Goal: Task Accomplishment & Management: Manage account settings

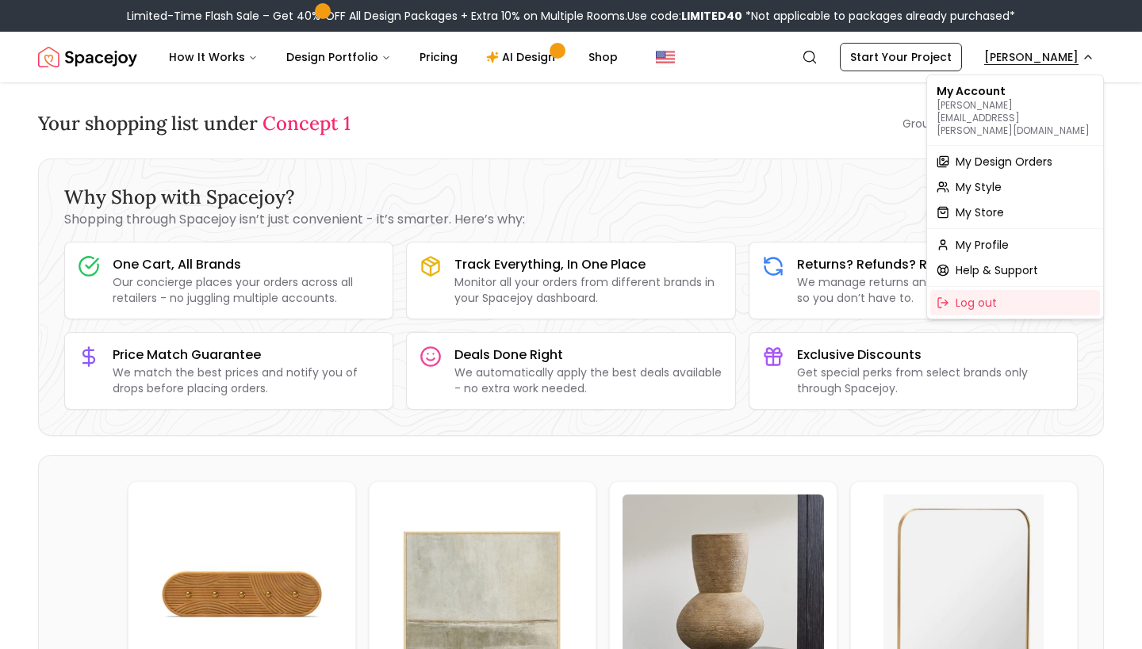
click at [976, 205] on span "My Store" at bounding box center [979, 213] width 48 height 16
click at [1012, 154] on span "My Design Orders" at bounding box center [1003, 162] width 97 height 16
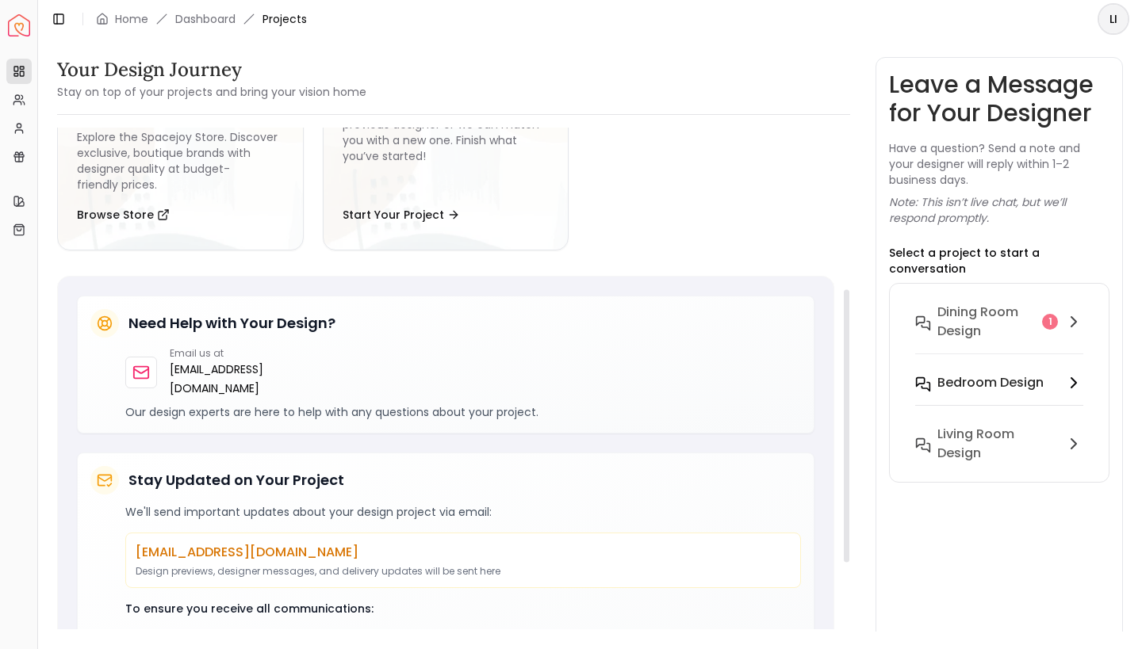
scroll to position [276, 0]
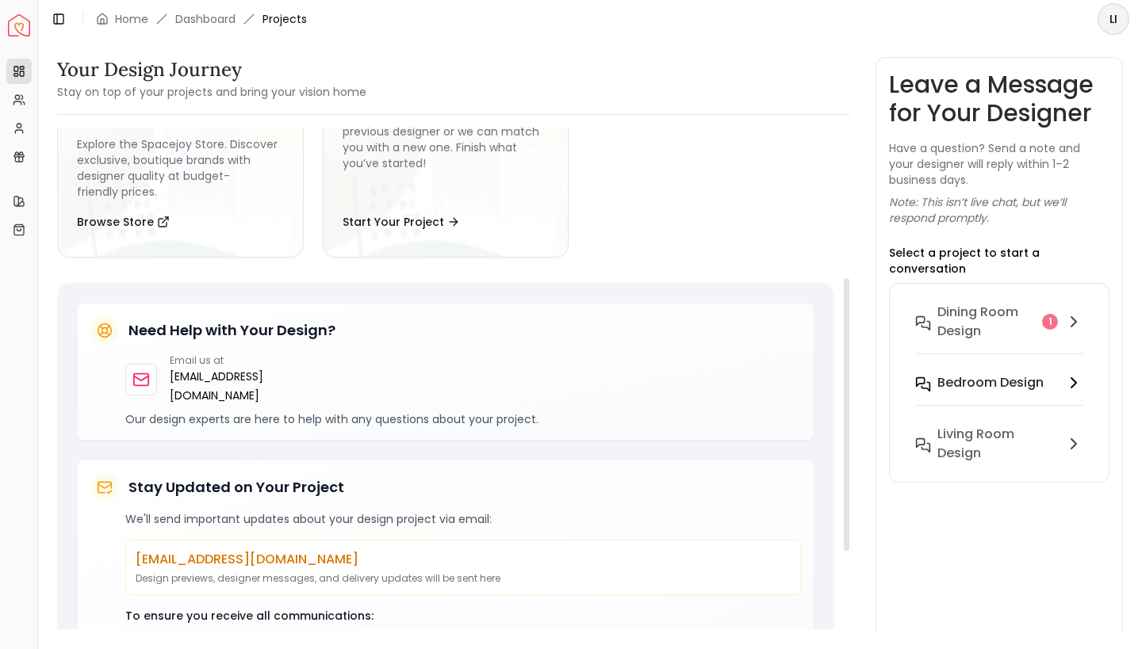
click at [1032, 373] on h6 "Bedroom Design" at bounding box center [990, 382] width 106 height 19
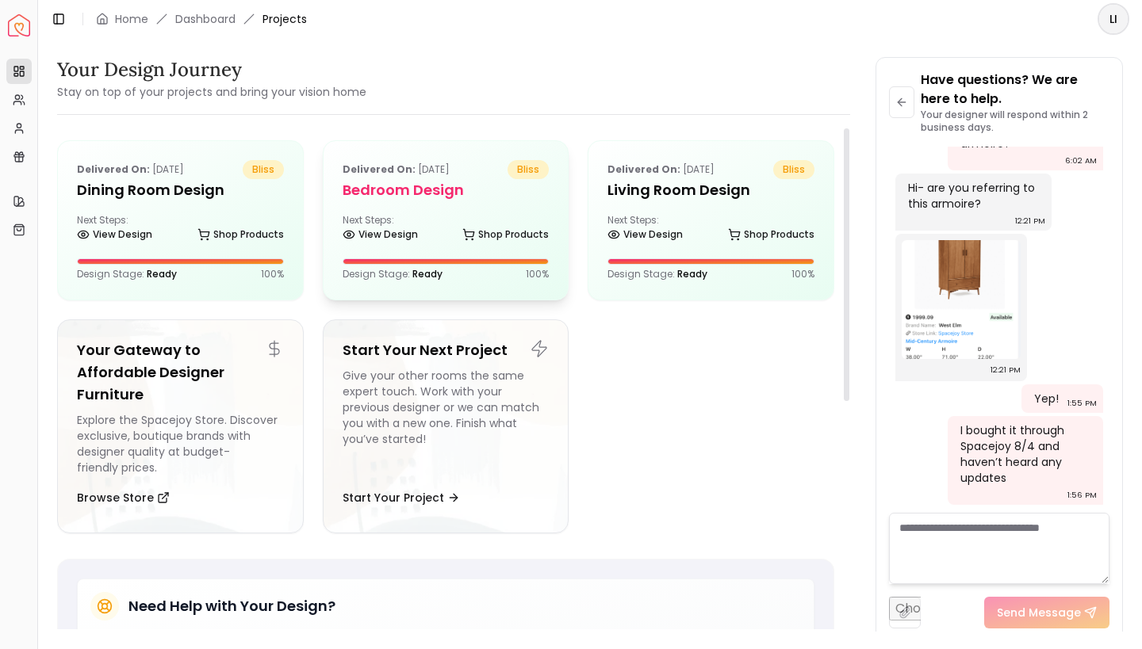
scroll to position [0, 0]
click at [412, 190] on h5 "Bedroom Design" at bounding box center [445, 190] width 207 height 22
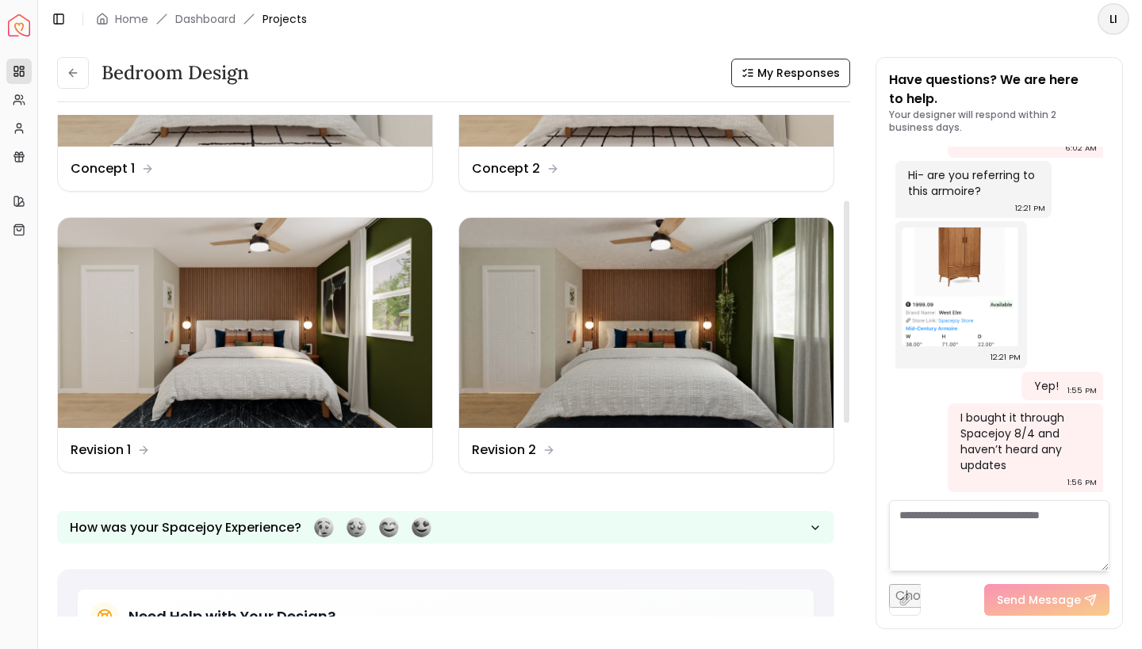
scroll to position [193, 0]
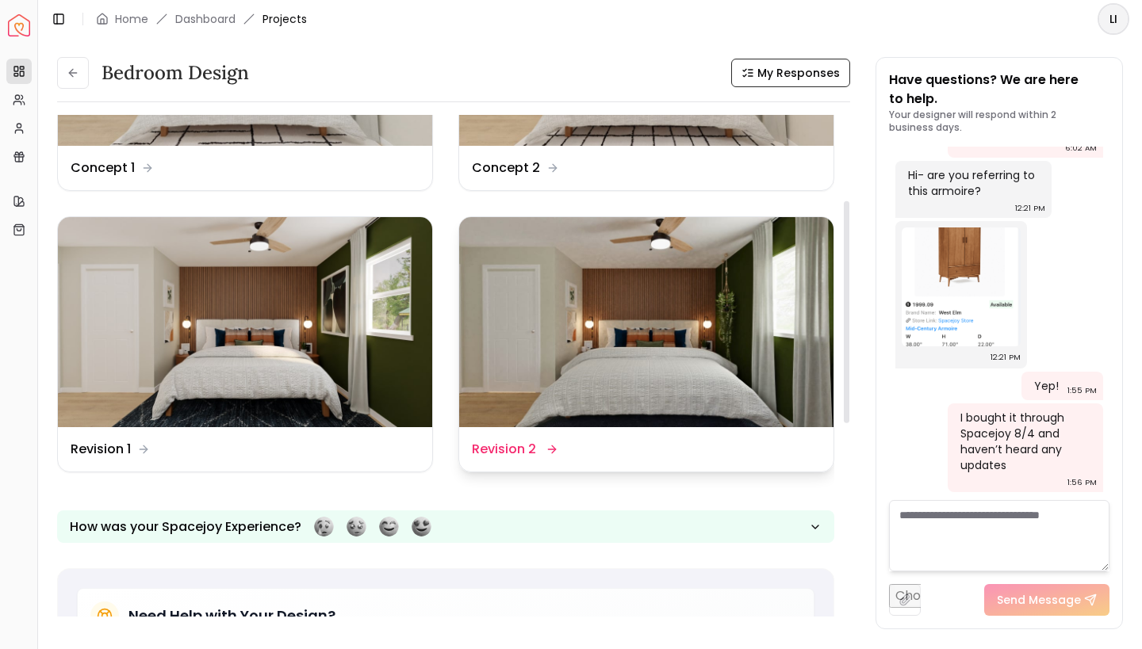
click at [638, 355] on img at bounding box center [646, 322] width 374 height 211
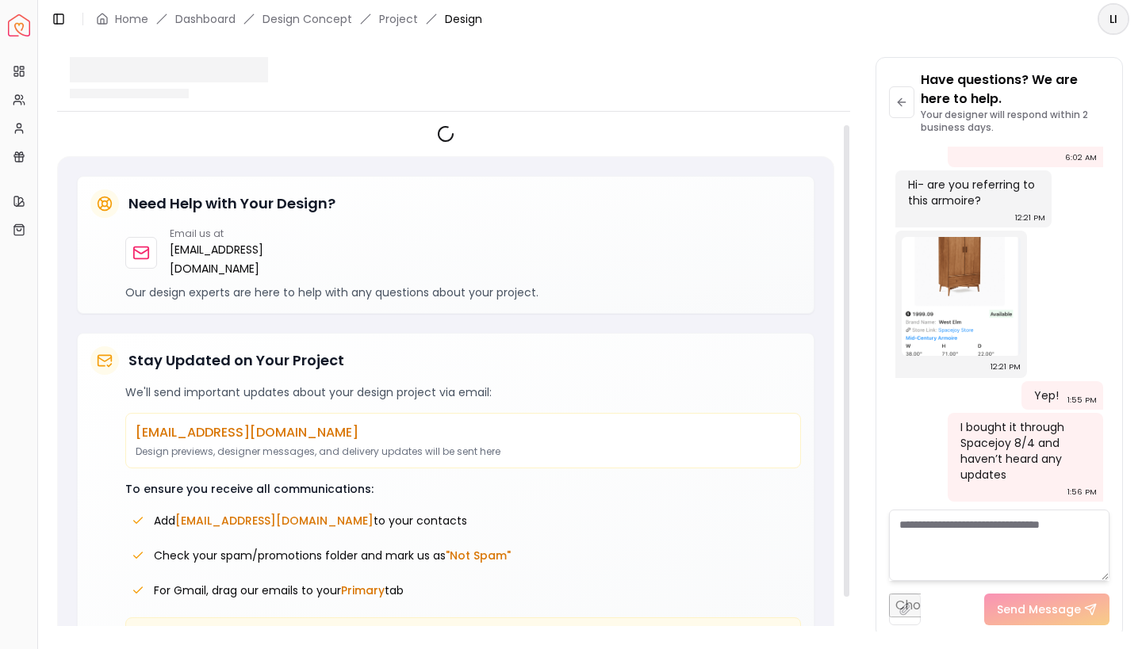
scroll to position [2643, 0]
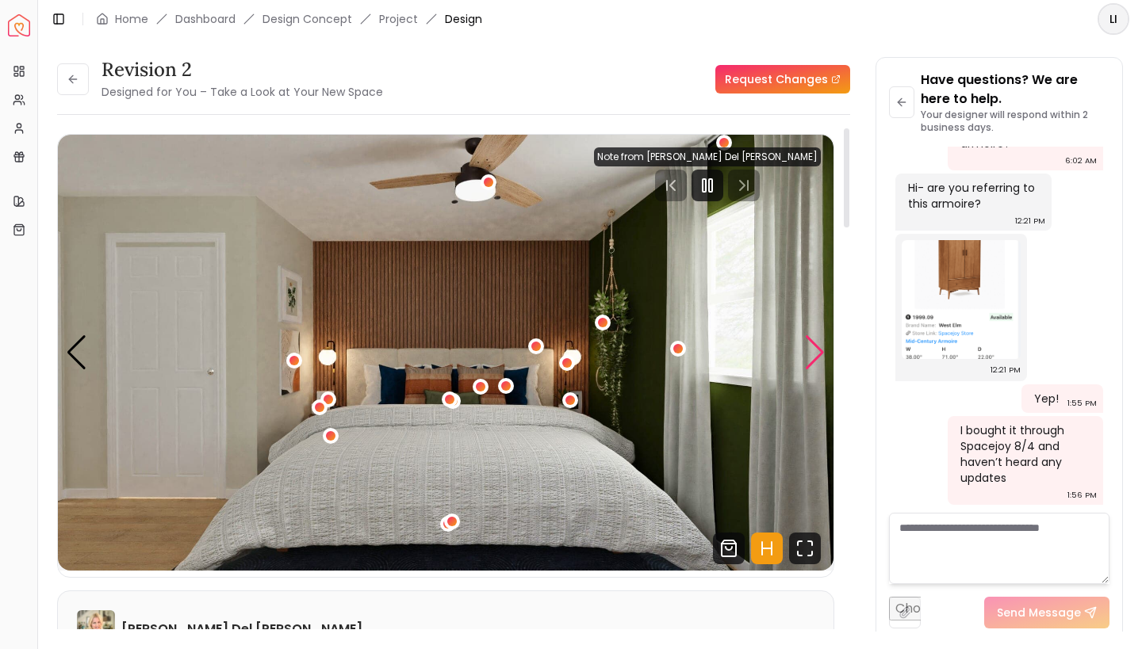
click at [813, 353] on div "Next slide" at bounding box center [814, 352] width 21 height 35
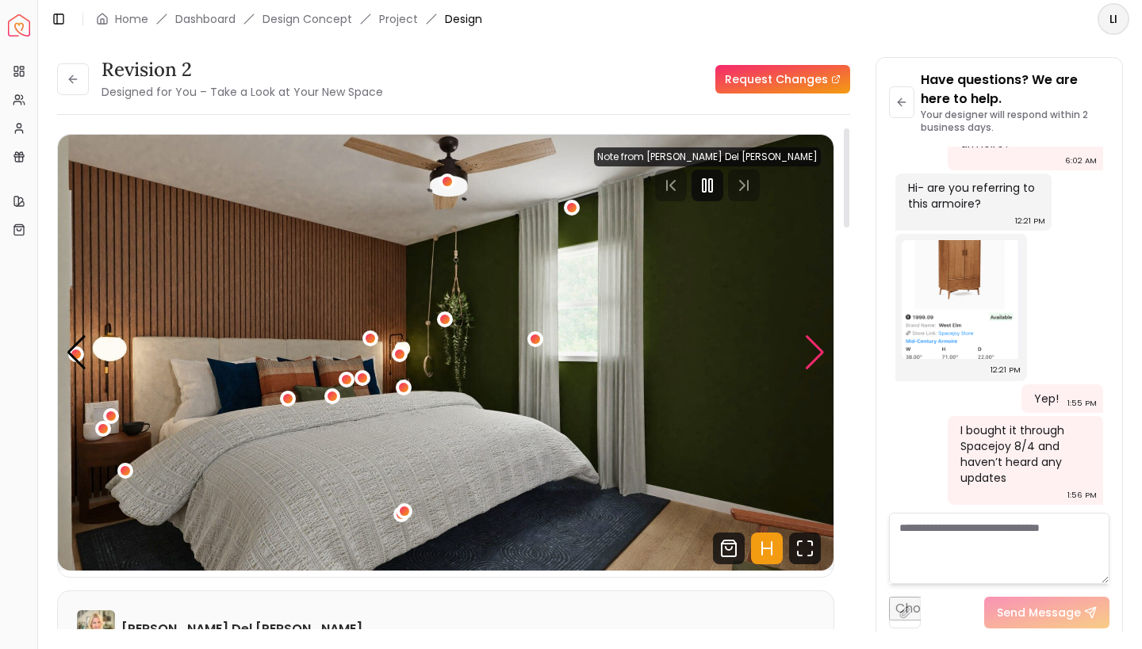
click at [814, 354] on div "Next slide" at bounding box center [814, 352] width 21 height 35
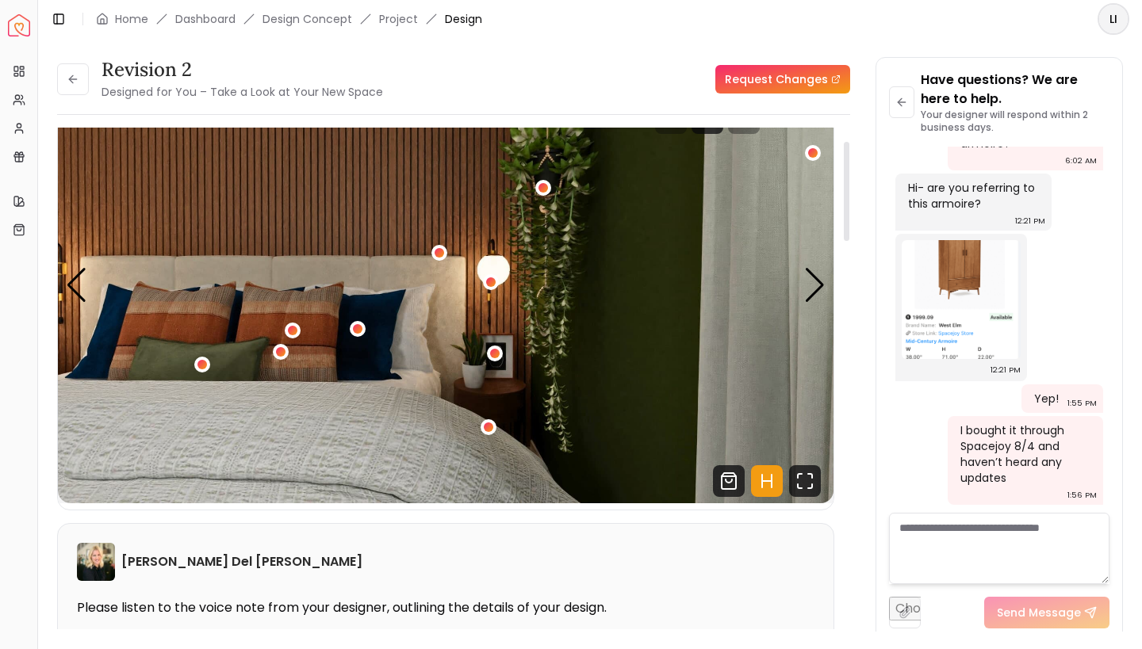
scroll to position [69, 0]
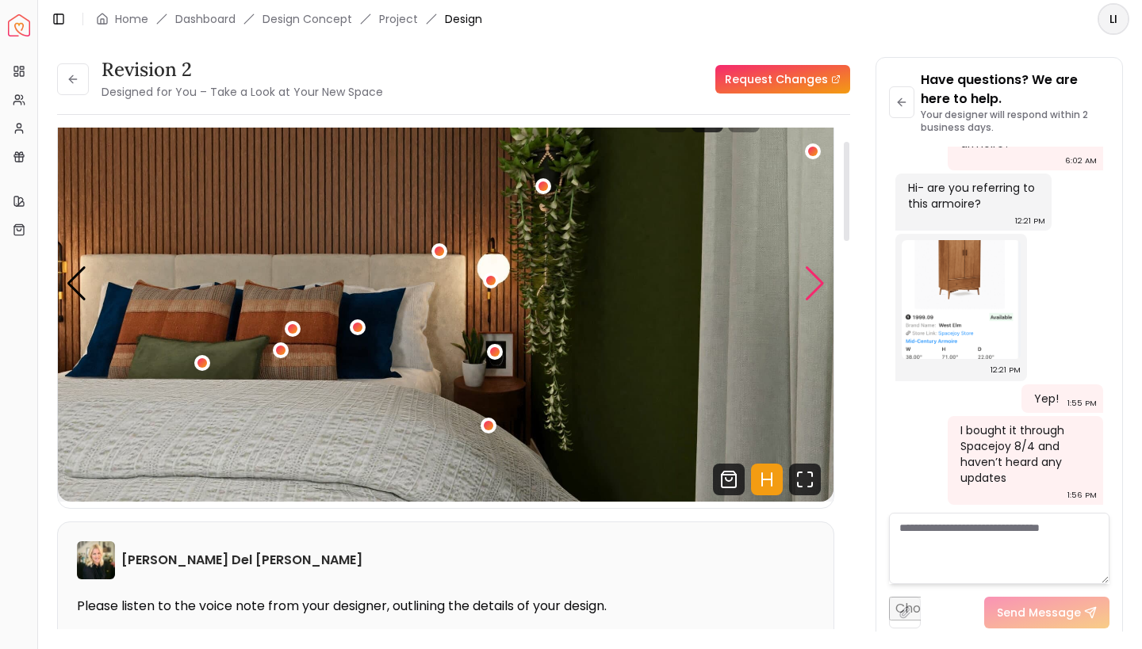
click at [811, 292] on div "Next slide" at bounding box center [814, 283] width 21 height 35
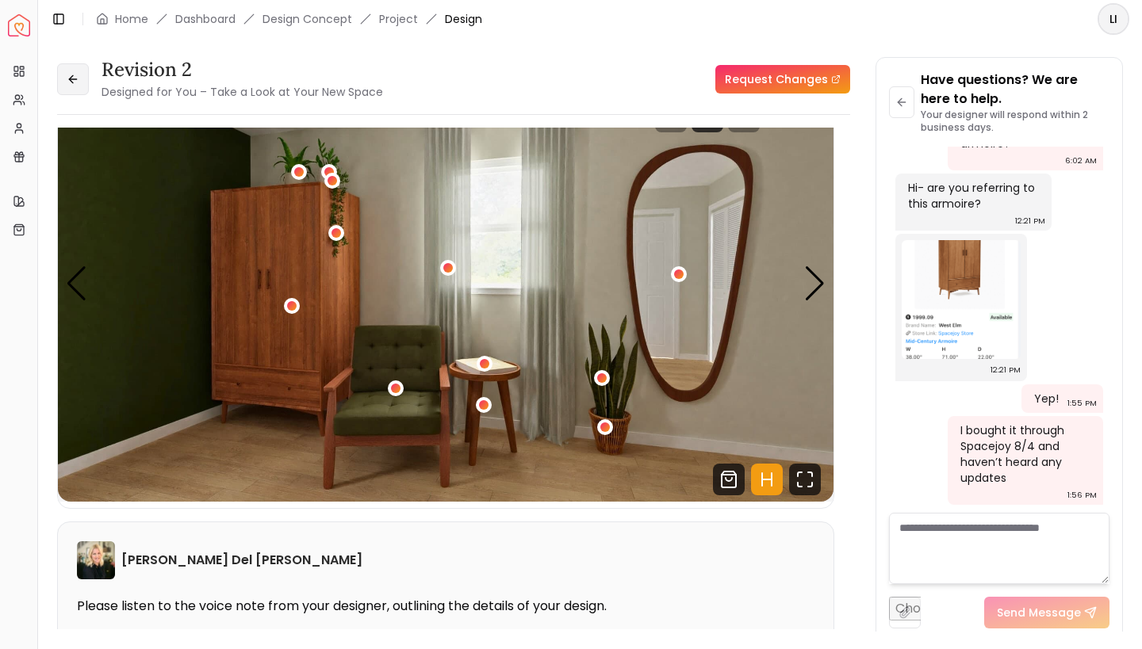
click at [76, 87] on button at bounding box center [73, 79] width 32 height 32
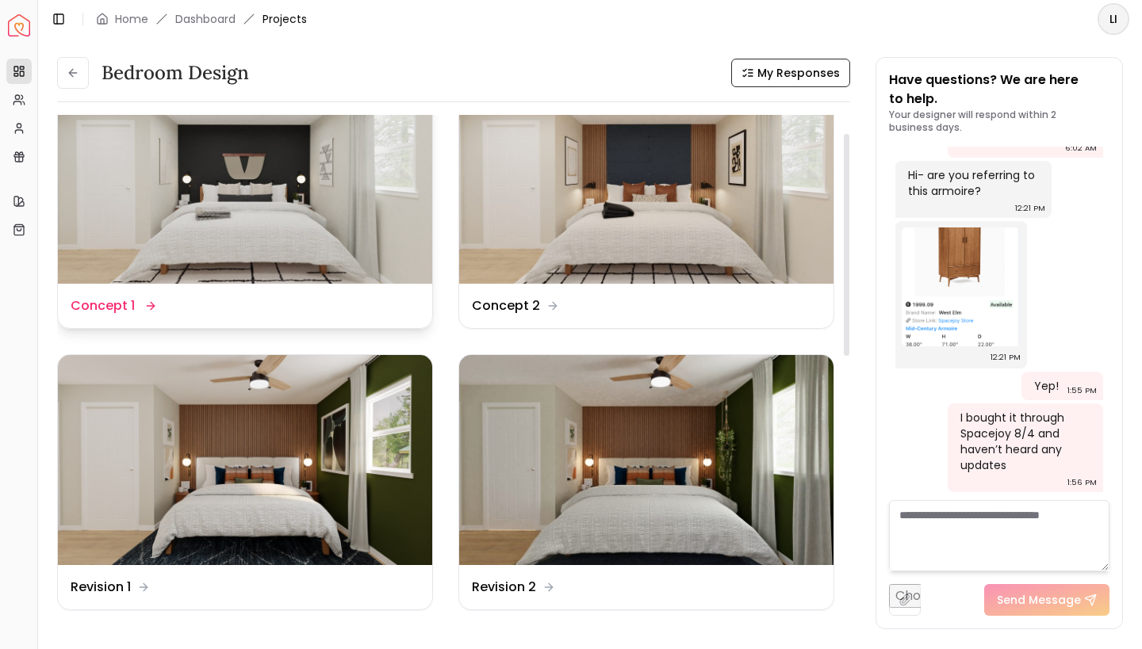
scroll to position [63, 0]
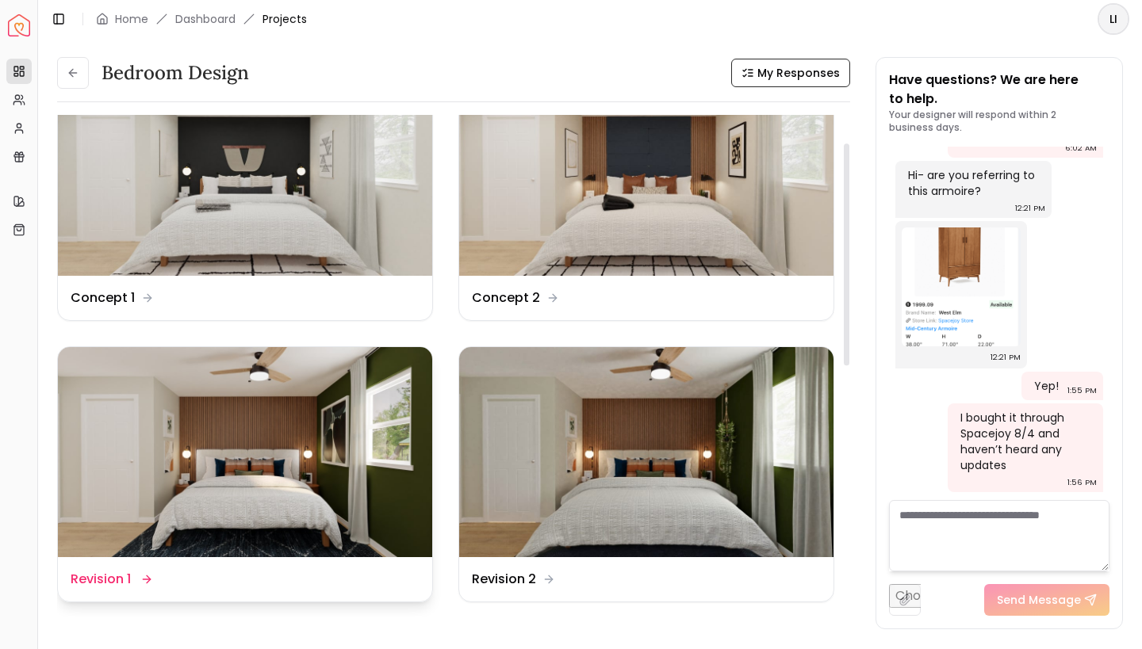
click at [250, 438] on img at bounding box center [245, 452] width 374 height 211
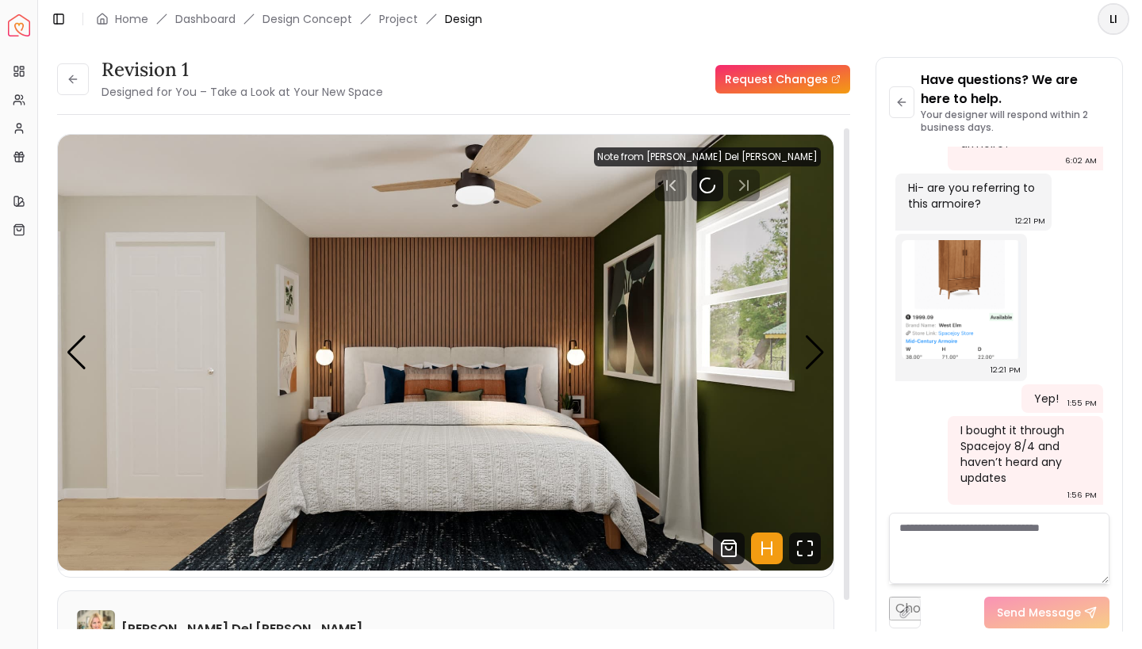
scroll to position [2643, 0]
click at [818, 350] on div "Next slide" at bounding box center [814, 352] width 21 height 35
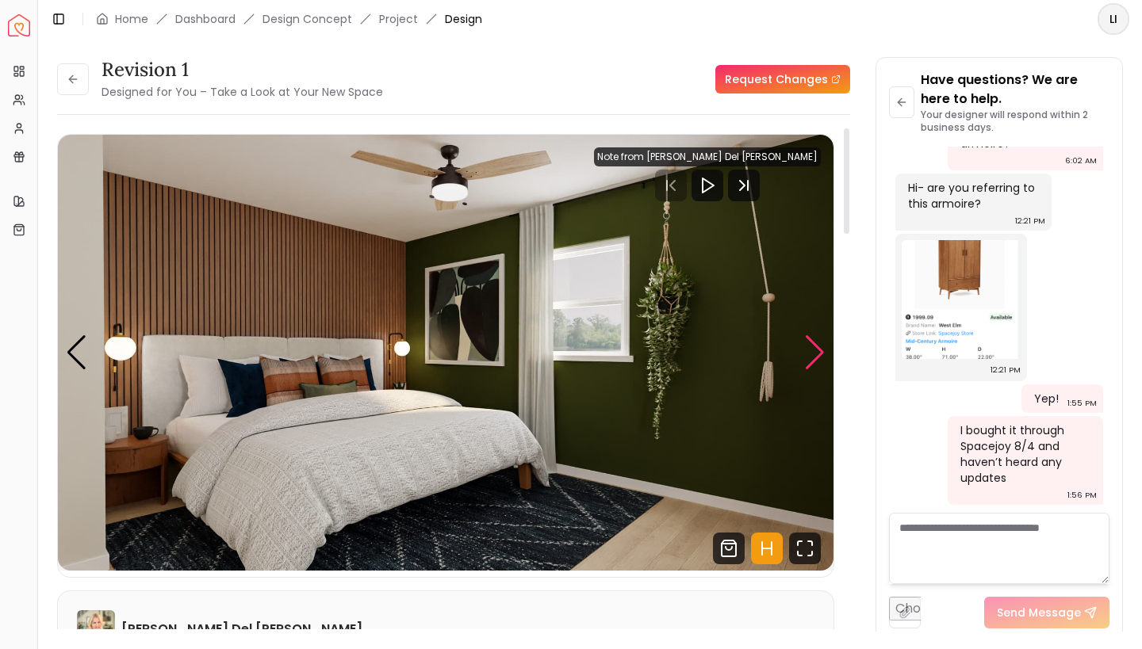
click at [818, 350] on div "Next slide" at bounding box center [814, 352] width 21 height 35
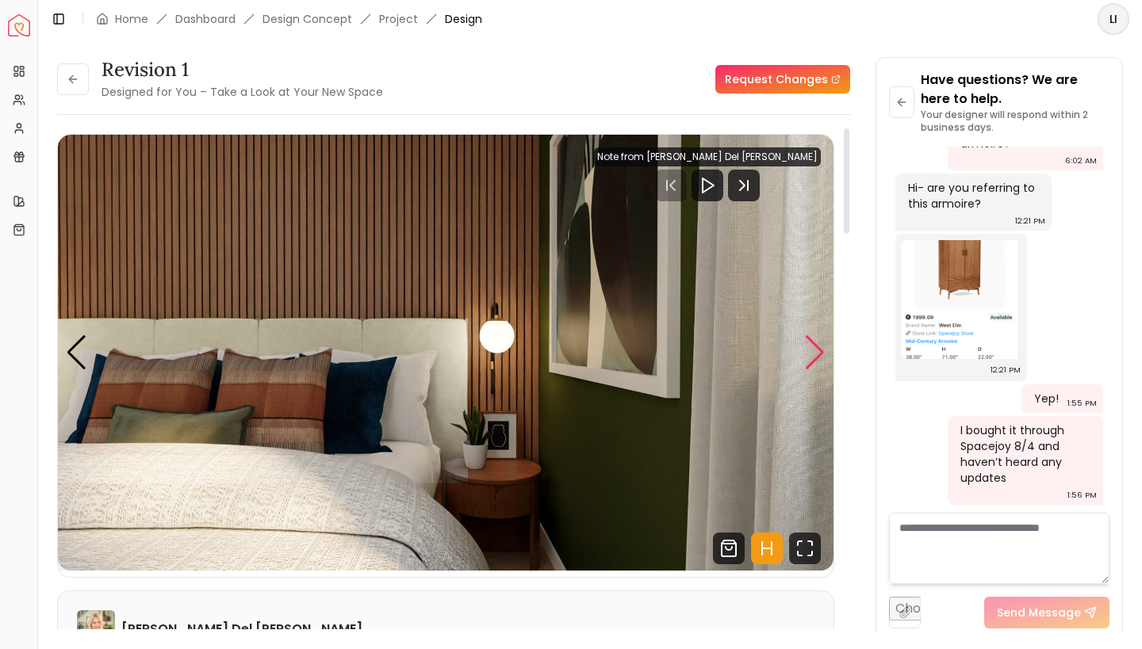
click at [818, 350] on div "Next slide" at bounding box center [814, 352] width 21 height 35
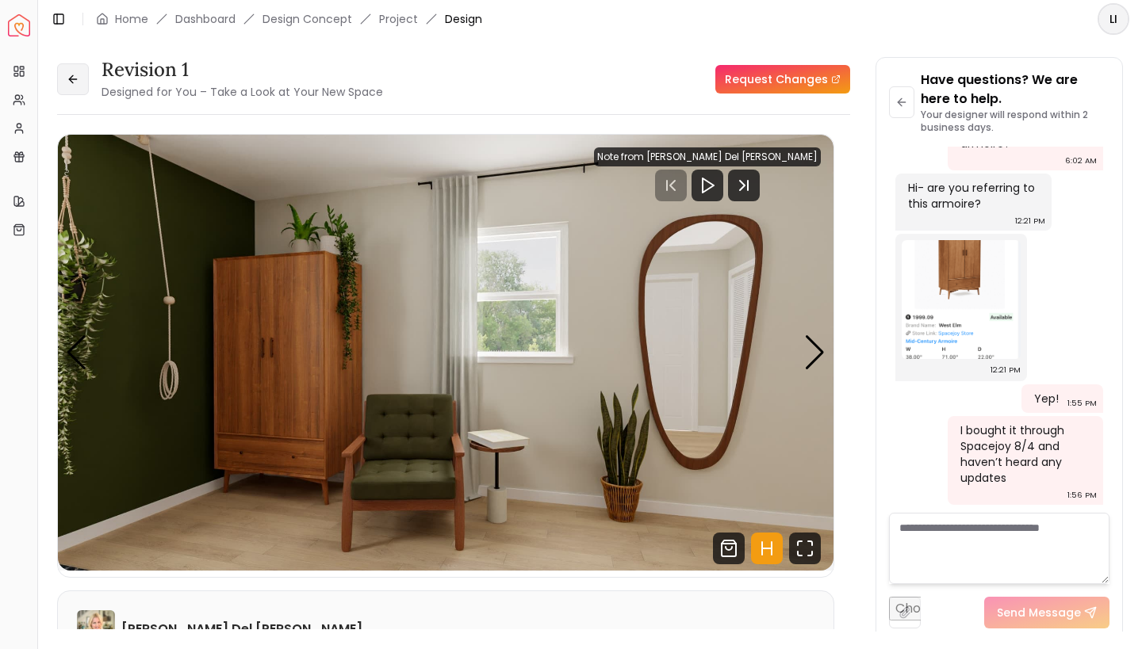
click at [78, 81] on icon at bounding box center [73, 79] width 13 height 13
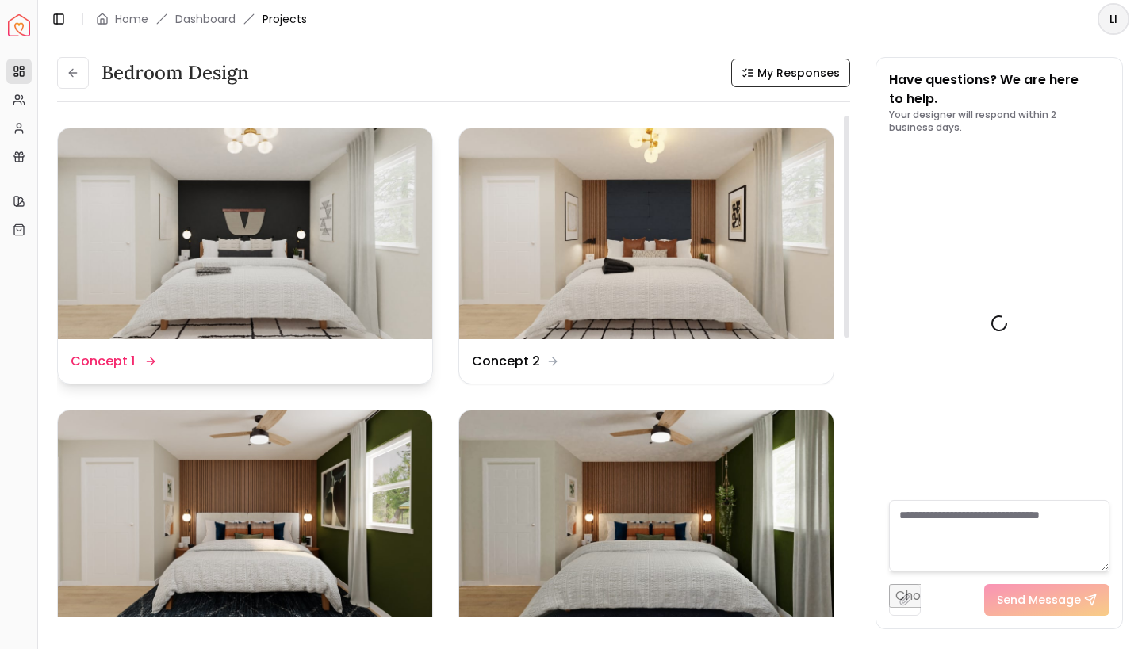
scroll to position [2656, 0]
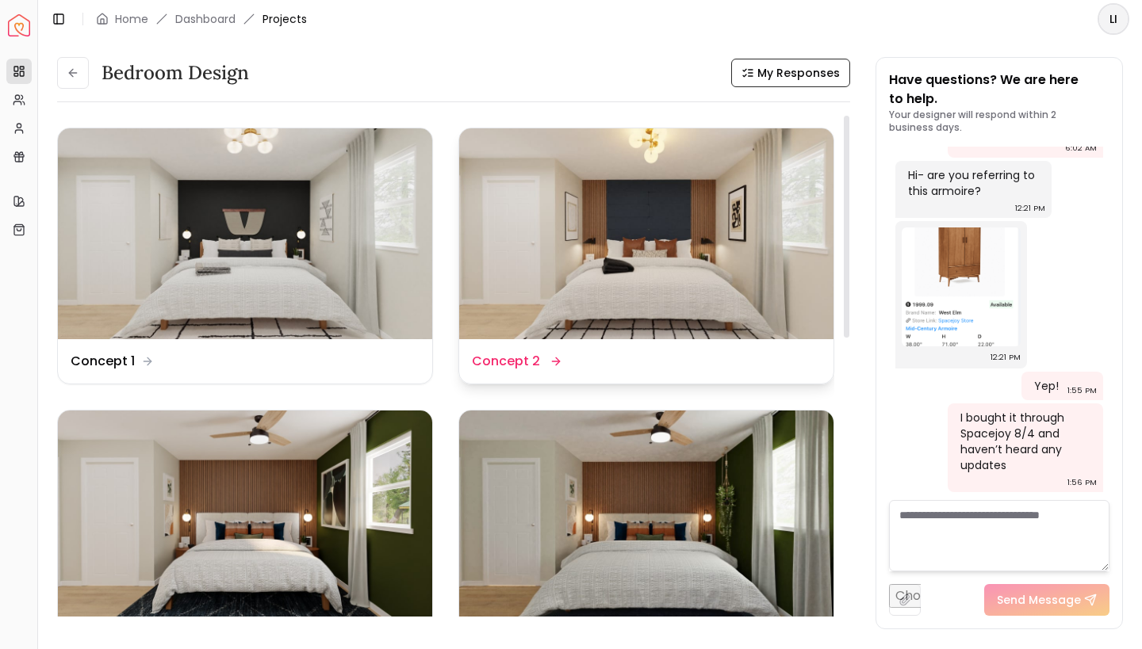
click at [553, 285] on img at bounding box center [646, 233] width 374 height 211
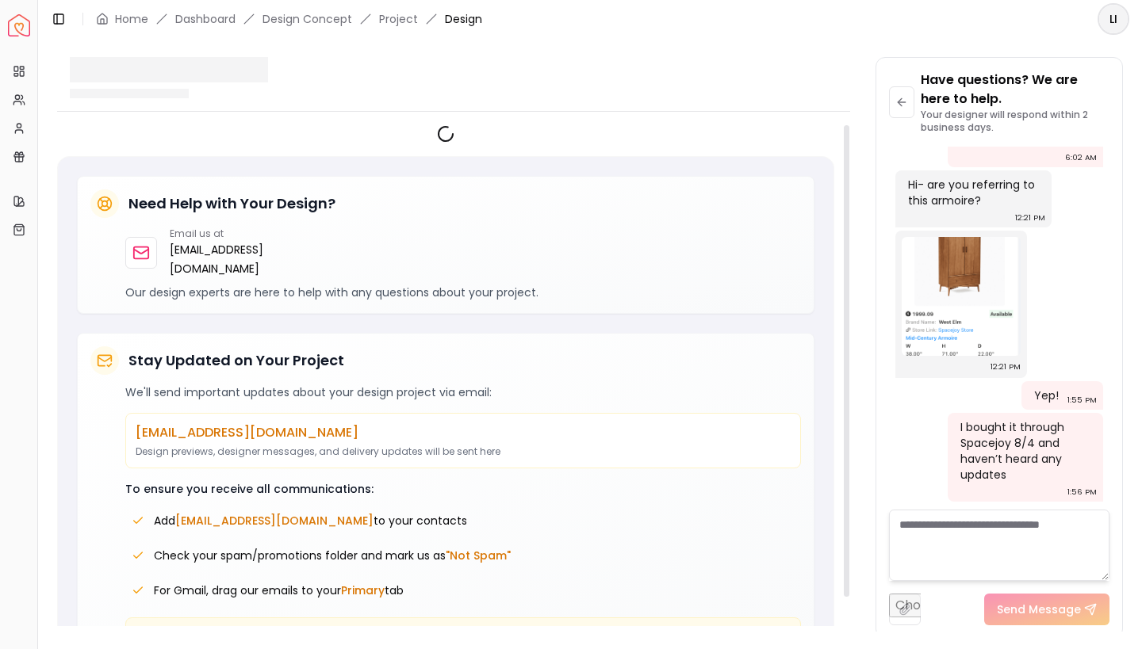
scroll to position [2643, 0]
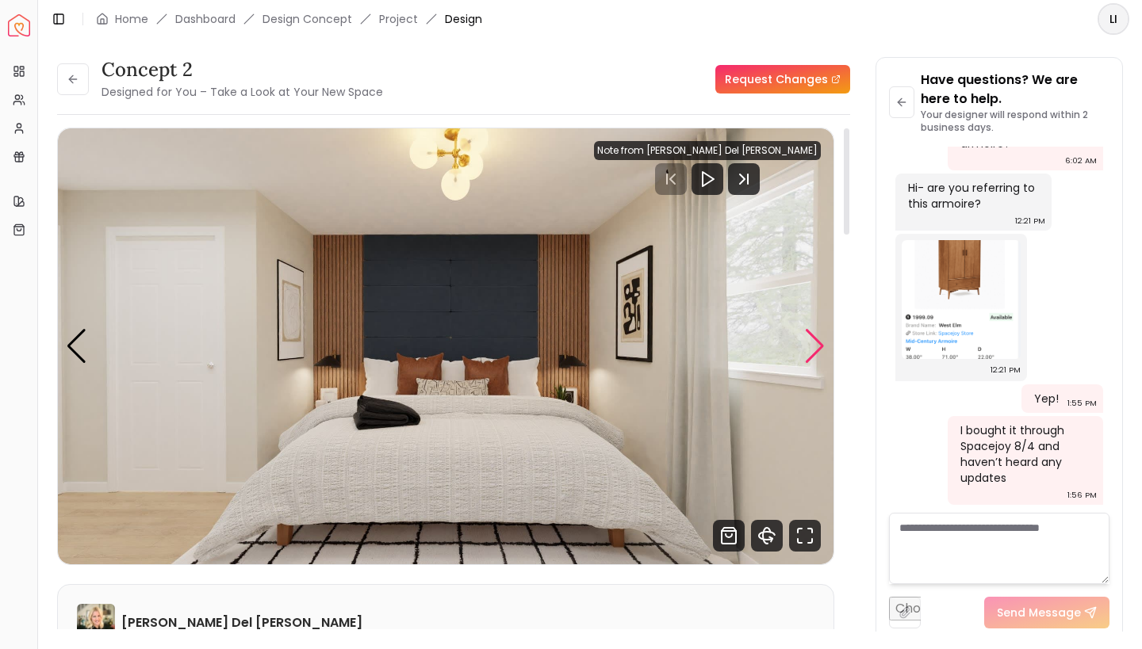
click at [818, 346] on div "Next slide" at bounding box center [814, 346] width 21 height 35
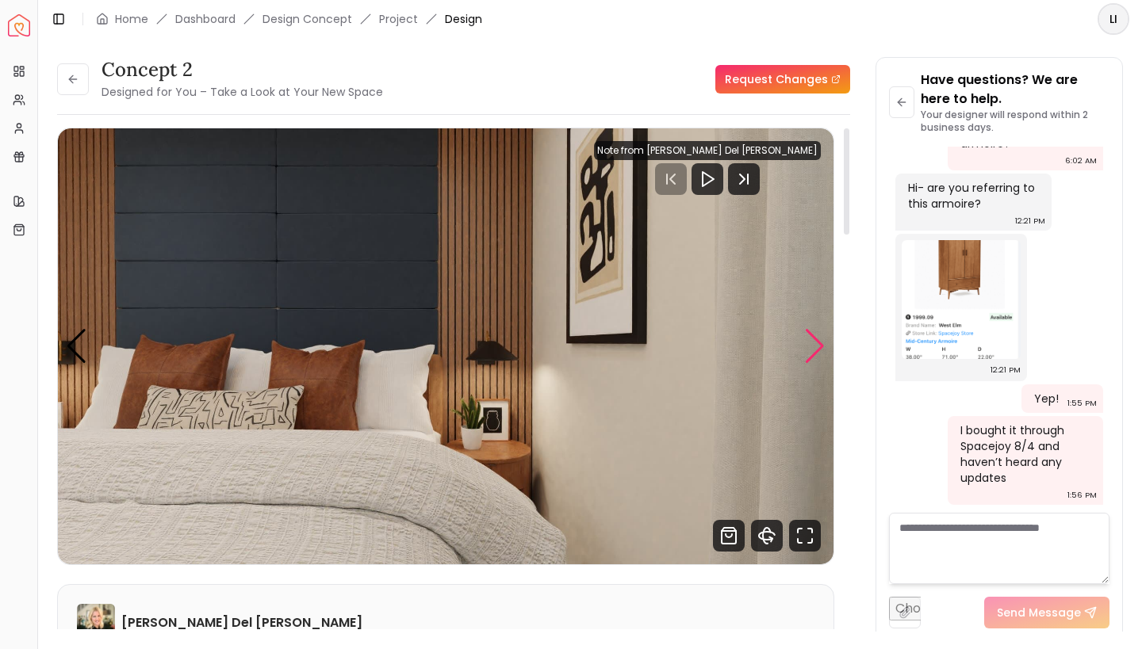
click at [815, 339] on div "Next slide" at bounding box center [814, 346] width 21 height 35
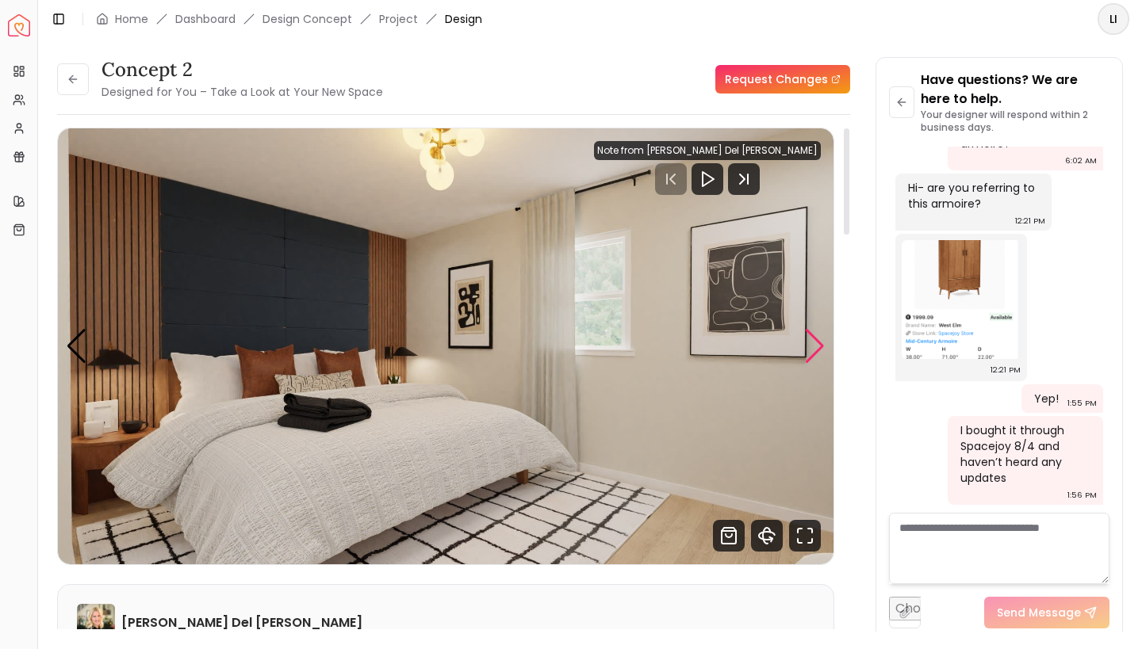
click at [823, 346] on div "Next slide" at bounding box center [814, 346] width 21 height 35
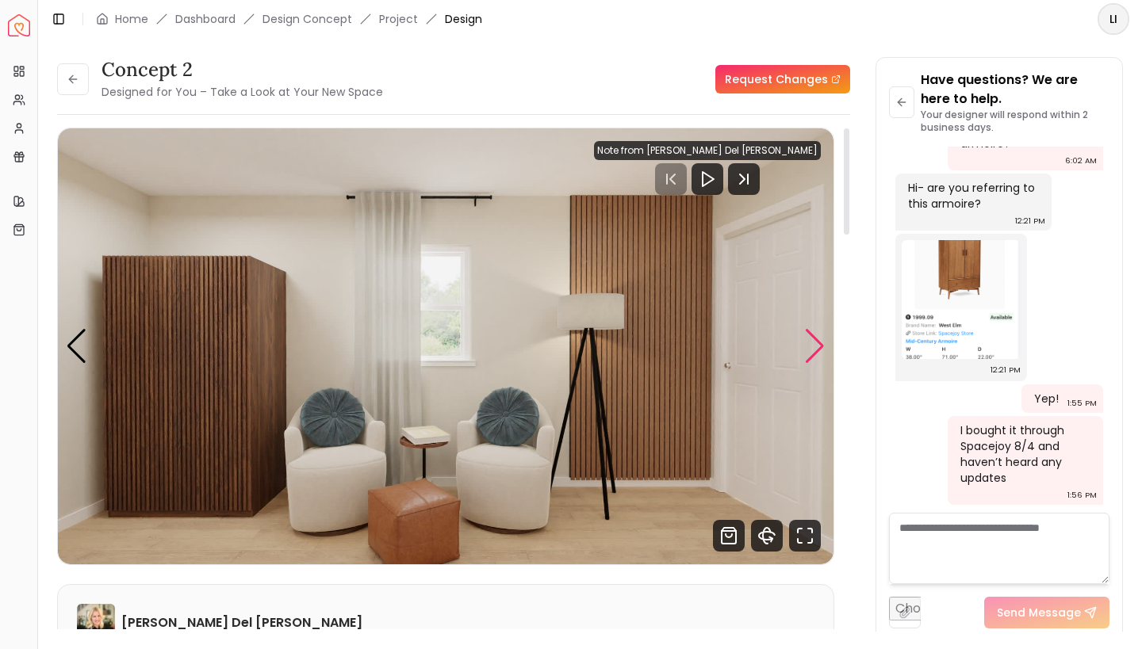
click at [815, 356] on div "Next slide" at bounding box center [814, 346] width 21 height 35
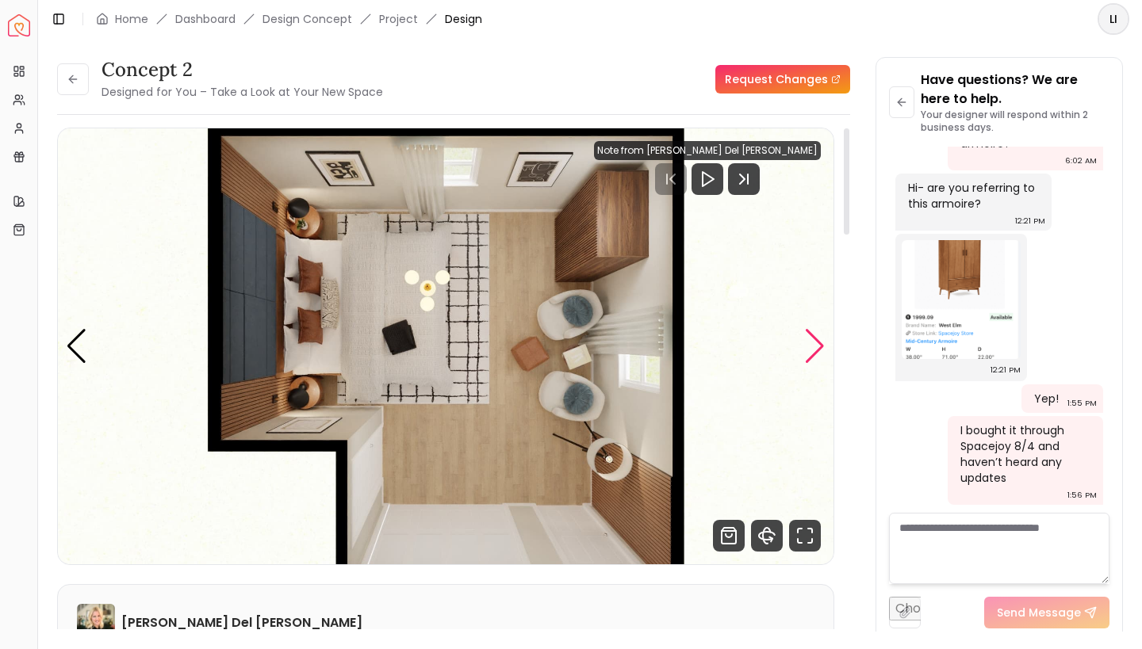
click at [817, 352] on div "Next slide" at bounding box center [814, 346] width 21 height 35
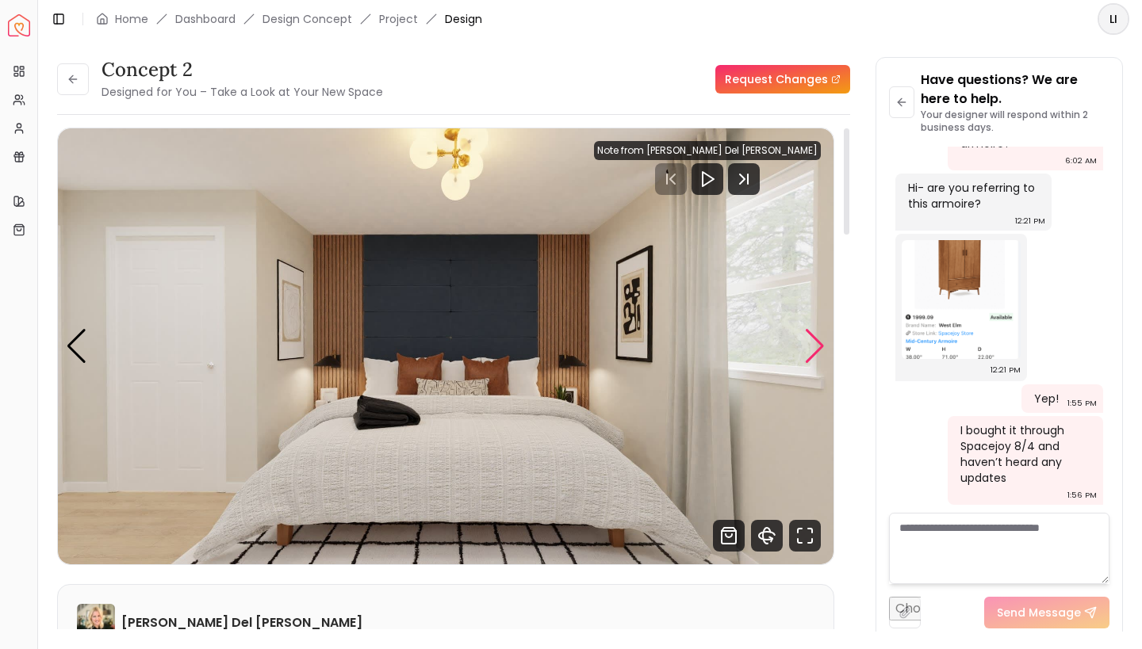
click at [817, 352] on div "Next slide" at bounding box center [814, 346] width 21 height 35
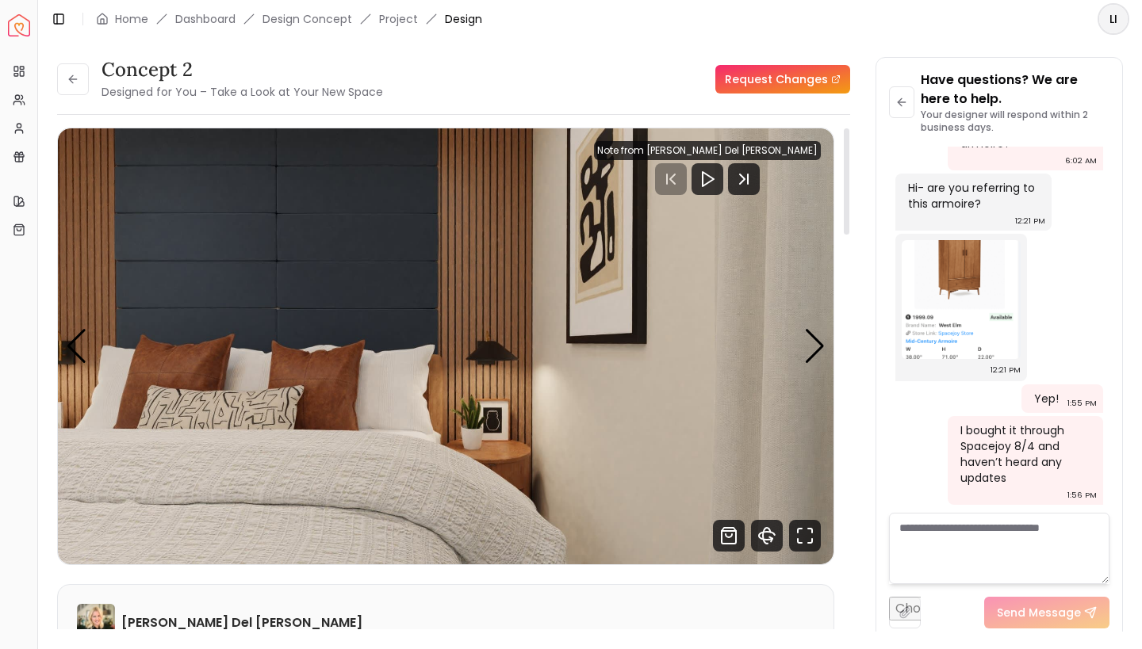
scroll to position [0, 0]
click at [816, 348] on div "Next slide" at bounding box center [814, 346] width 21 height 35
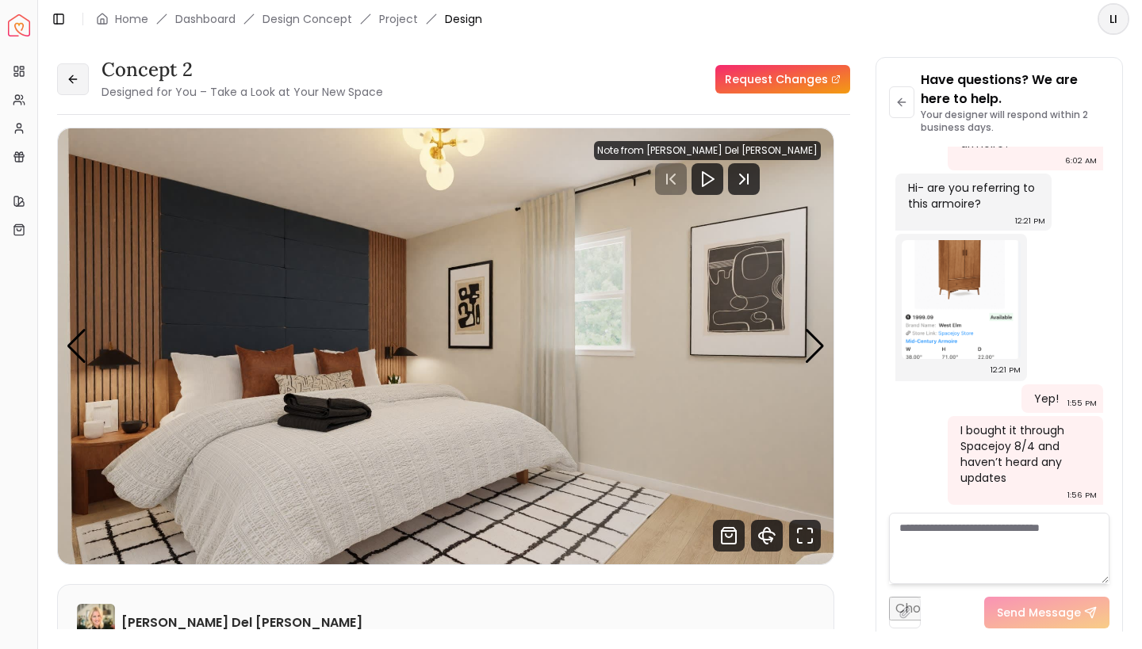
click at [72, 71] on button at bounding box center [73, 79] width 32 height 32
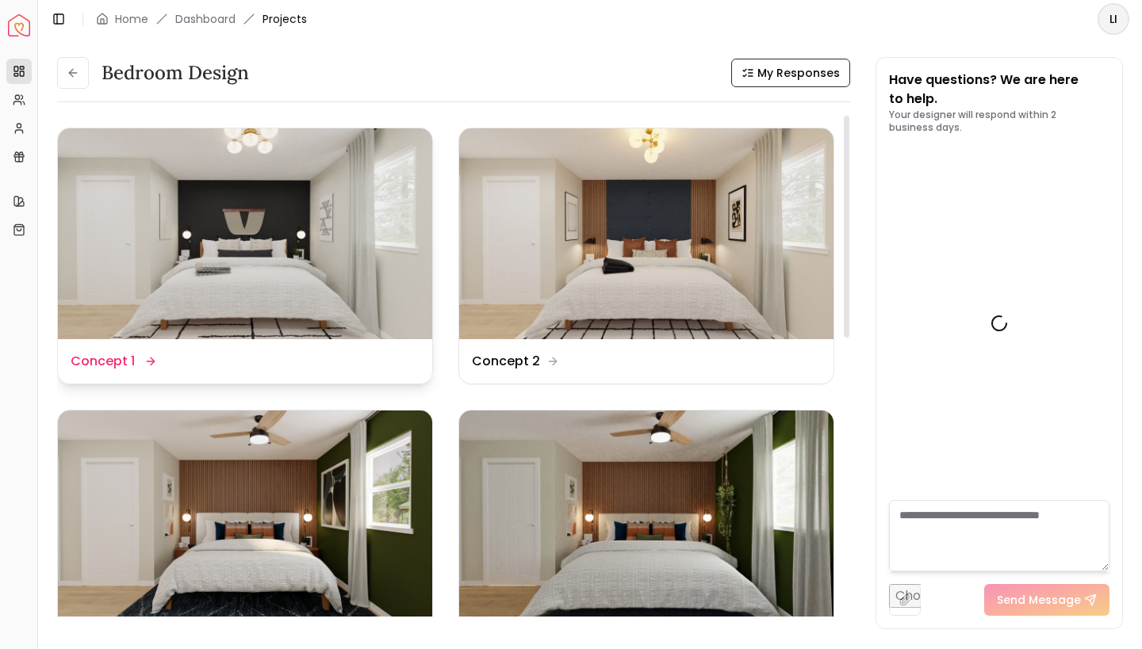
scroll to position [2656, 0]
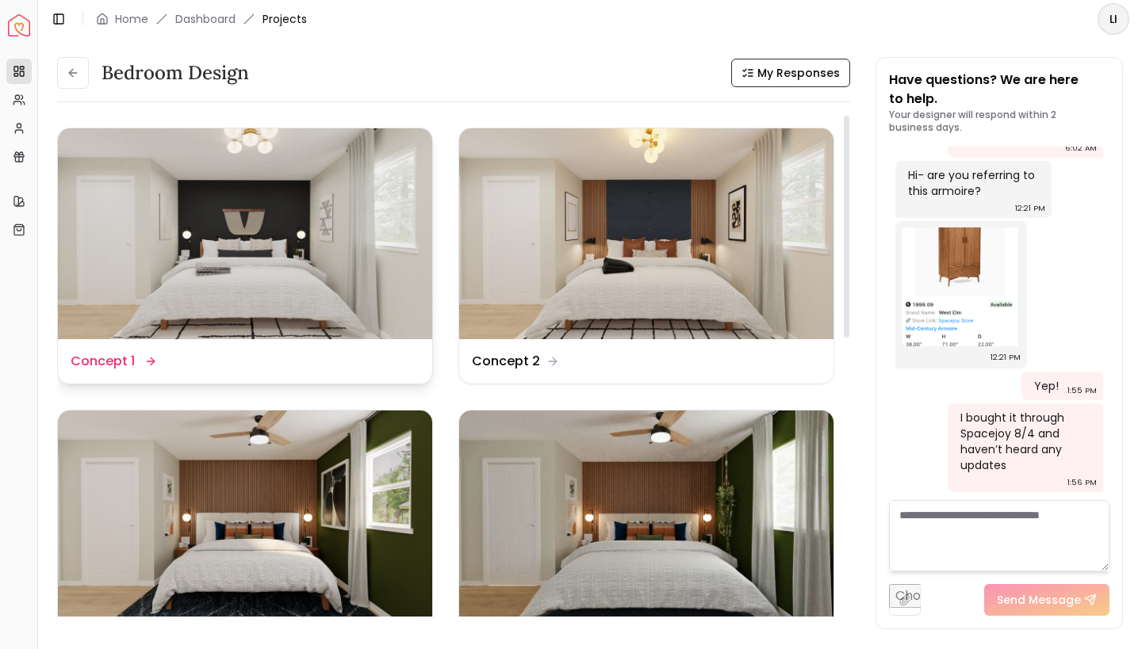
click at [212, 248] on img at bounding box center [245, 233] width 374 height 211
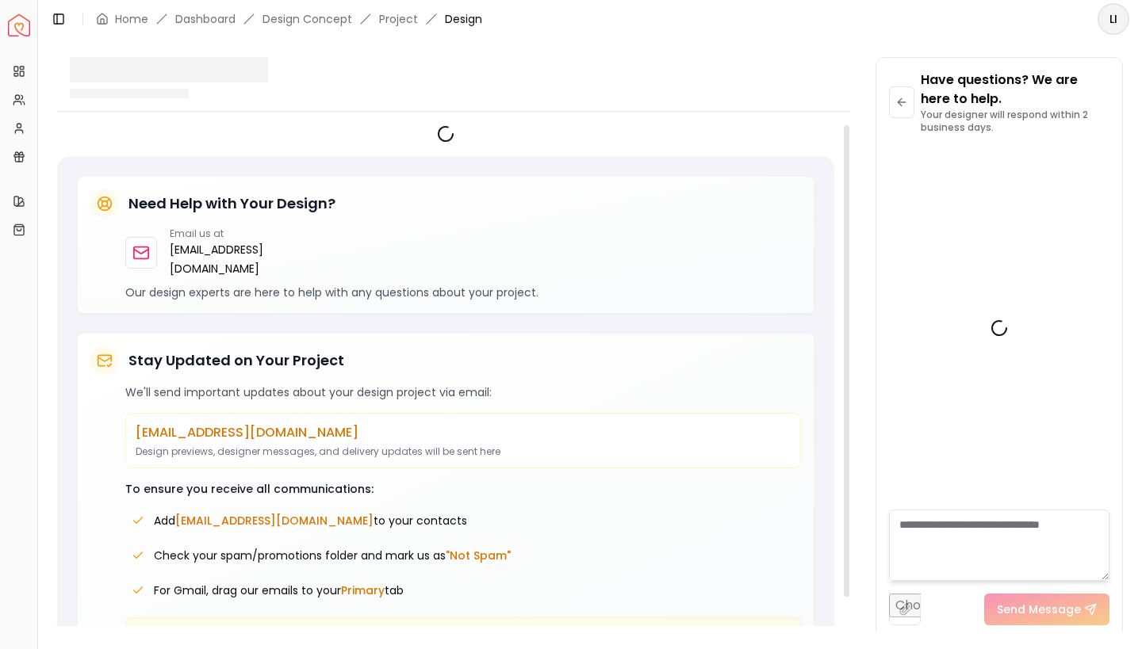
scroll to position [2643, 0]
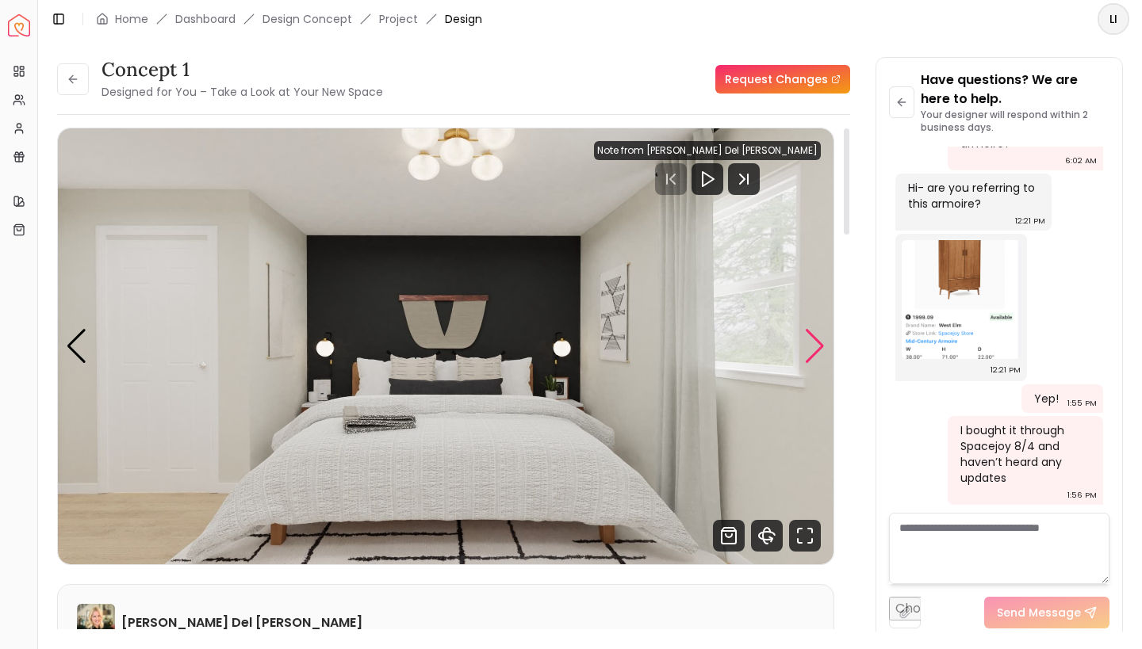
click at [817, 345] on div "Next slide" at bounding box center [814, 346] width 21 height 35
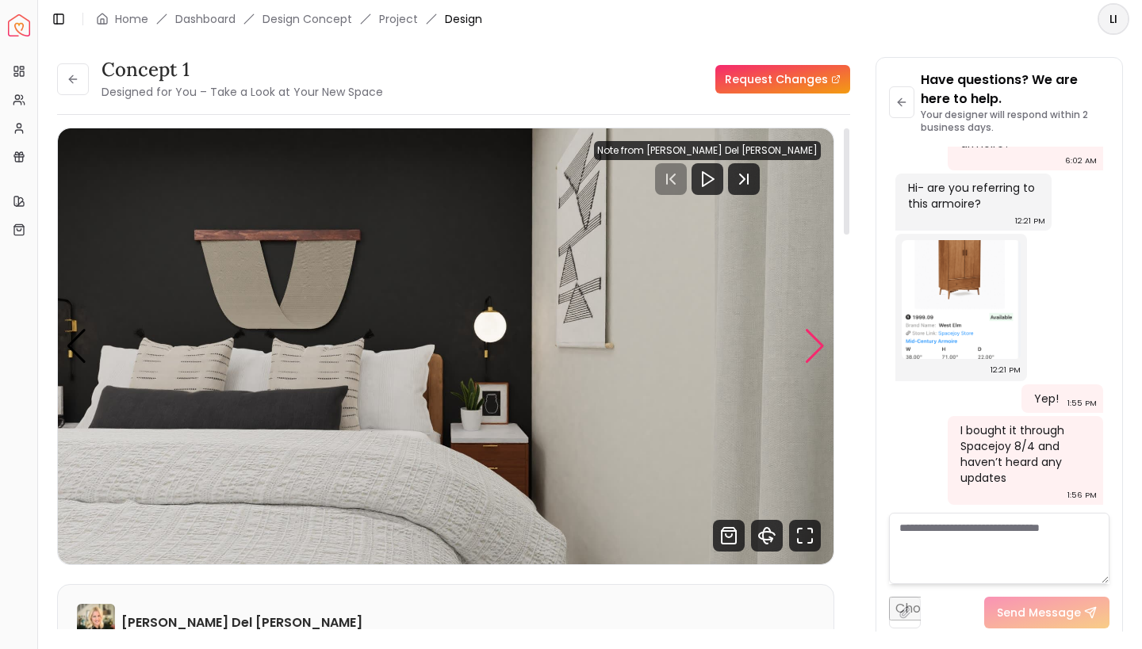
click at [817, 345] on div "Next slide" at bounding box center [814, 346] width 21 height 35
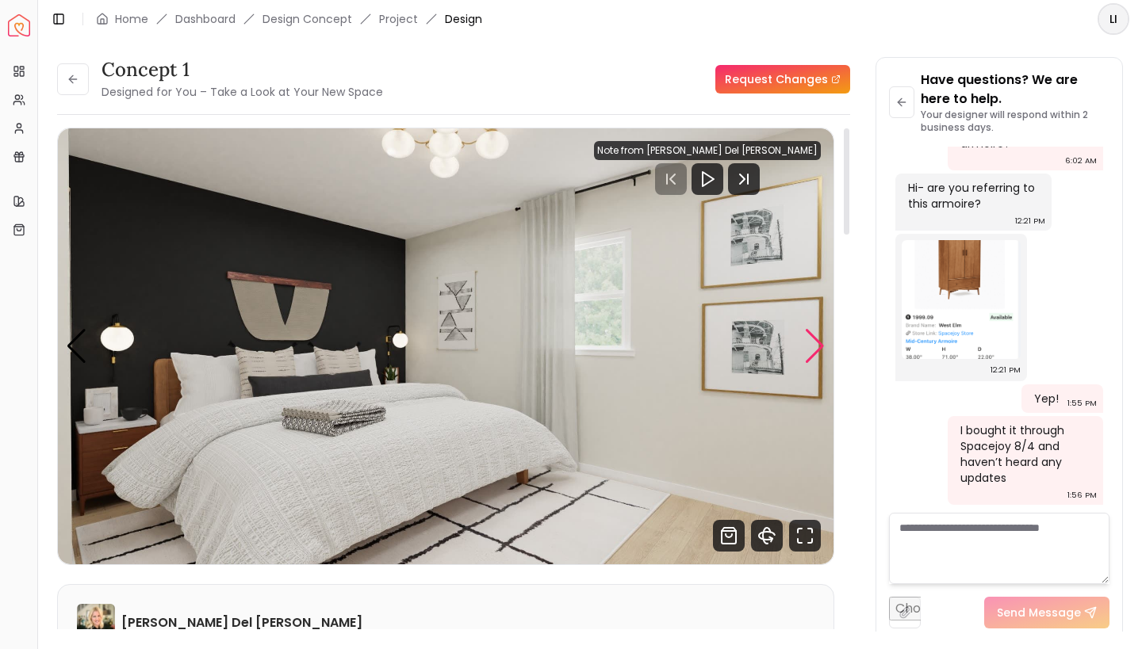
click at [820, 346] on div "Next slide" at bounding box center [814, 346] width 21 height 35
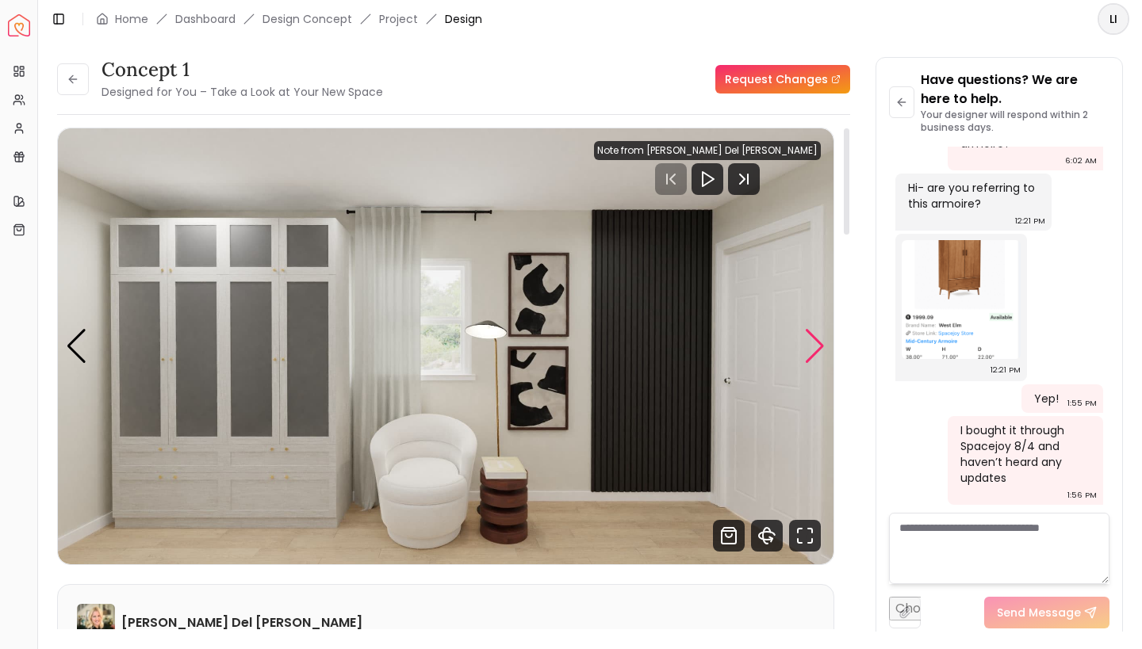
click at [814, 346] on div "Next slide" at bounding box center [814, 346] width 21 height 35
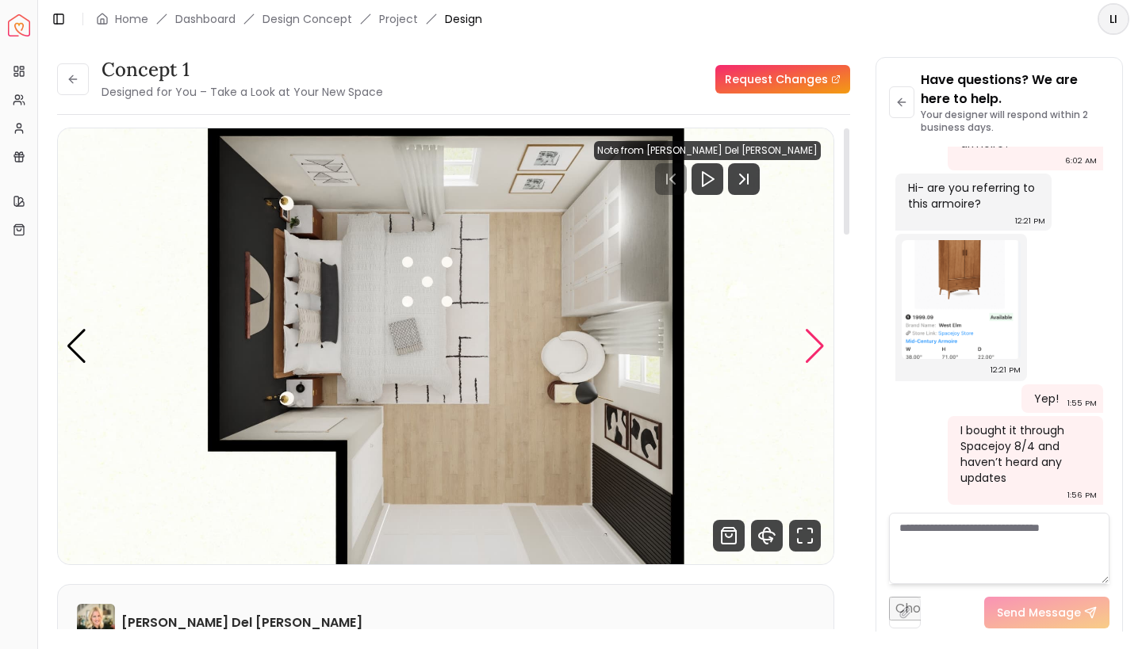
click at [812, 353] on div "Next slide" at bounding box center [814, 346] width 21 height 35
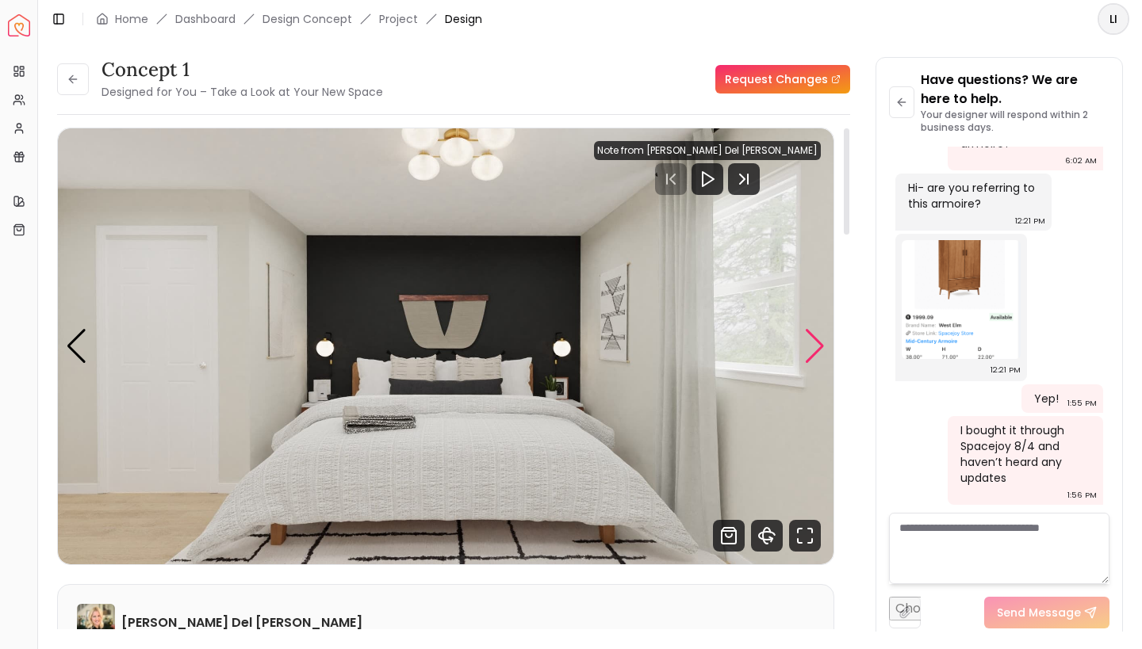
click at [811, 351] on div "Next slide" at bounding box center [814, 346] width 21 height 35
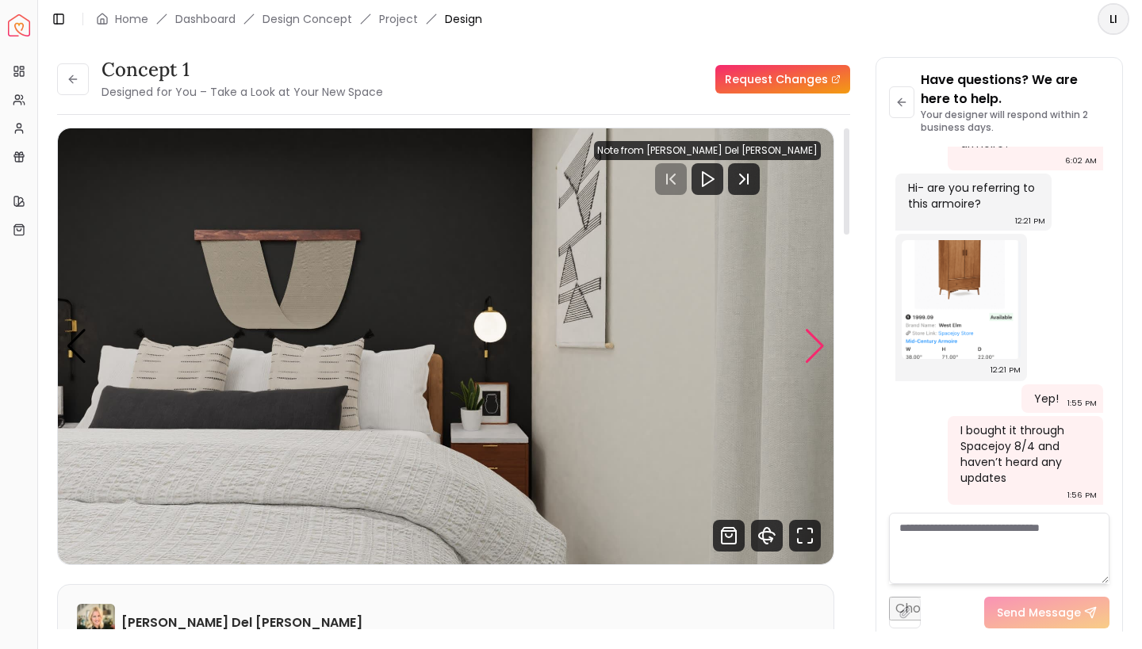
click at [811, 351] on div "Next slide" at bounding box center [814, 346] width 21 height 35
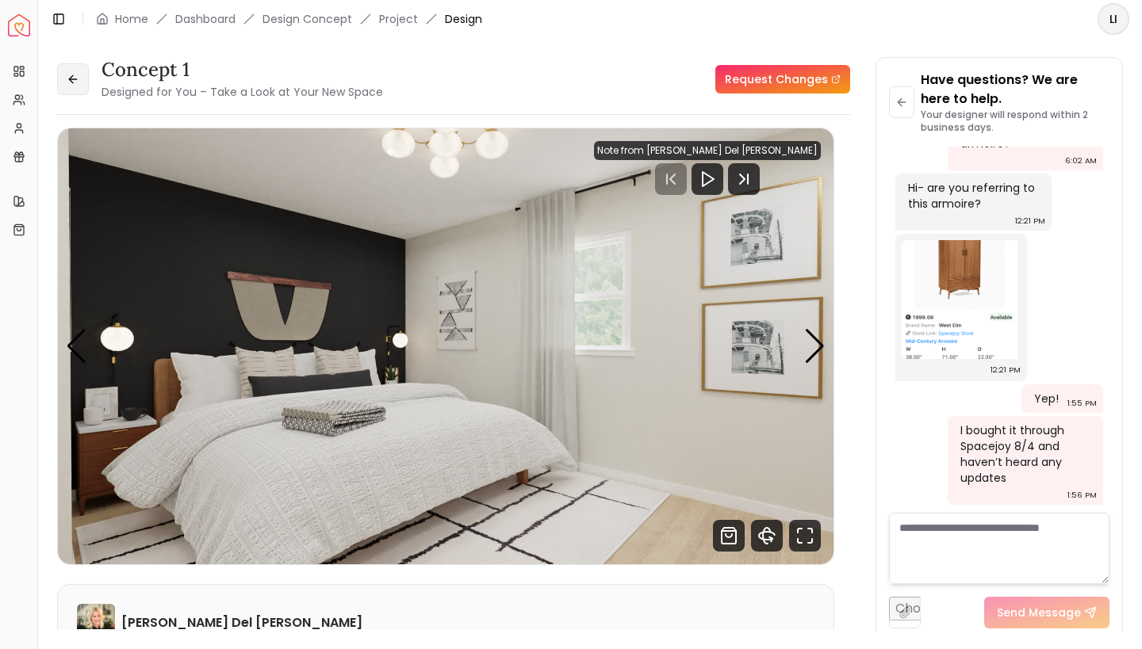
click at [76, 89] on button at bounding box center [73, 79] width 32 height 32
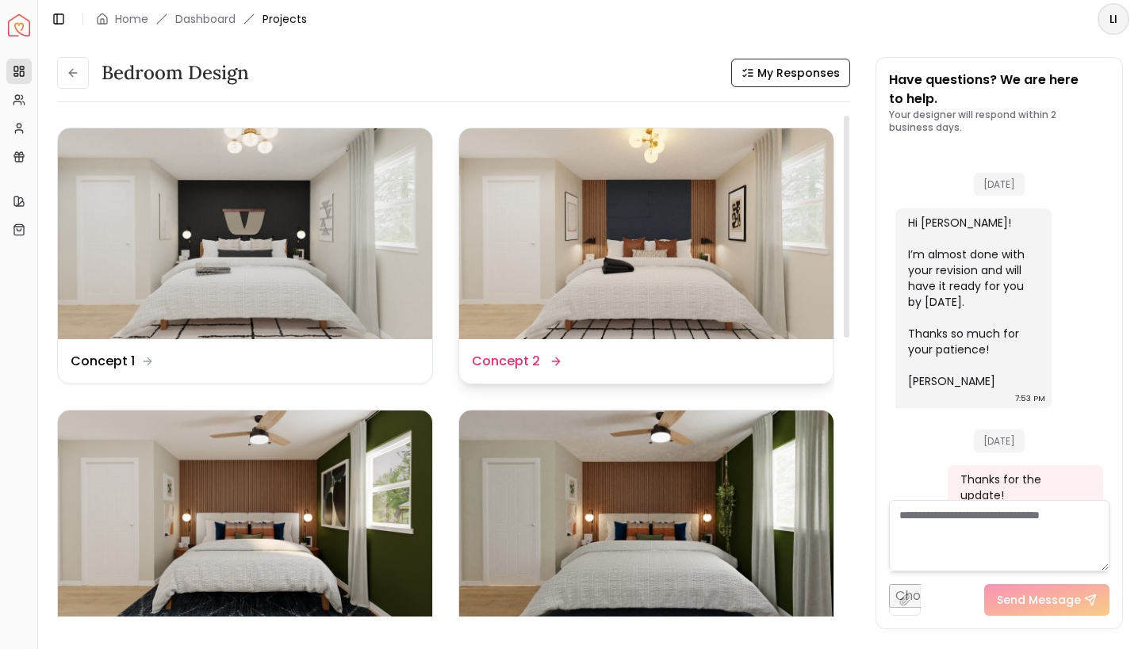
scroll to position [2656, 0]
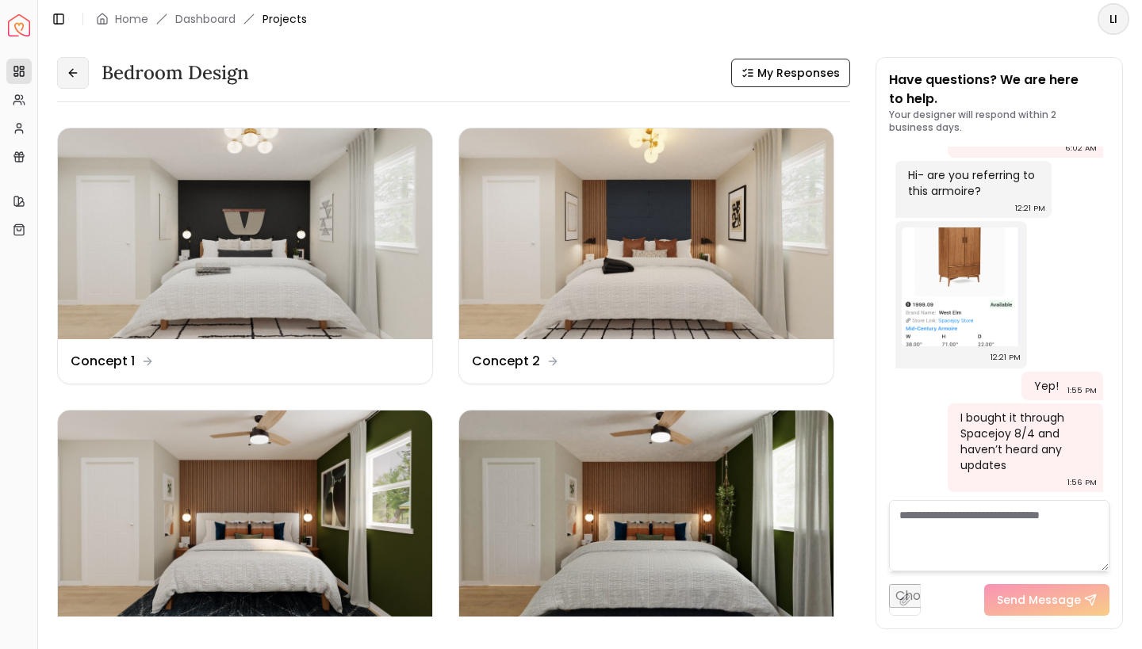
click at [80, 72] on button at bounding box center [73, 73] width 32 height 32
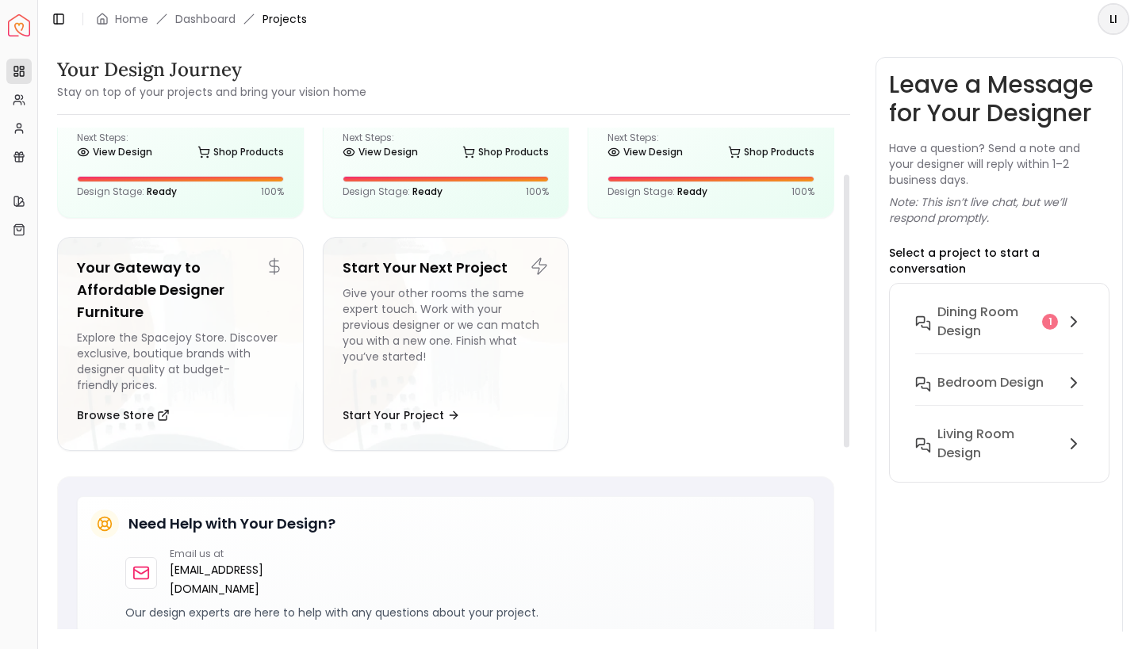
scroll to position [86, 0]
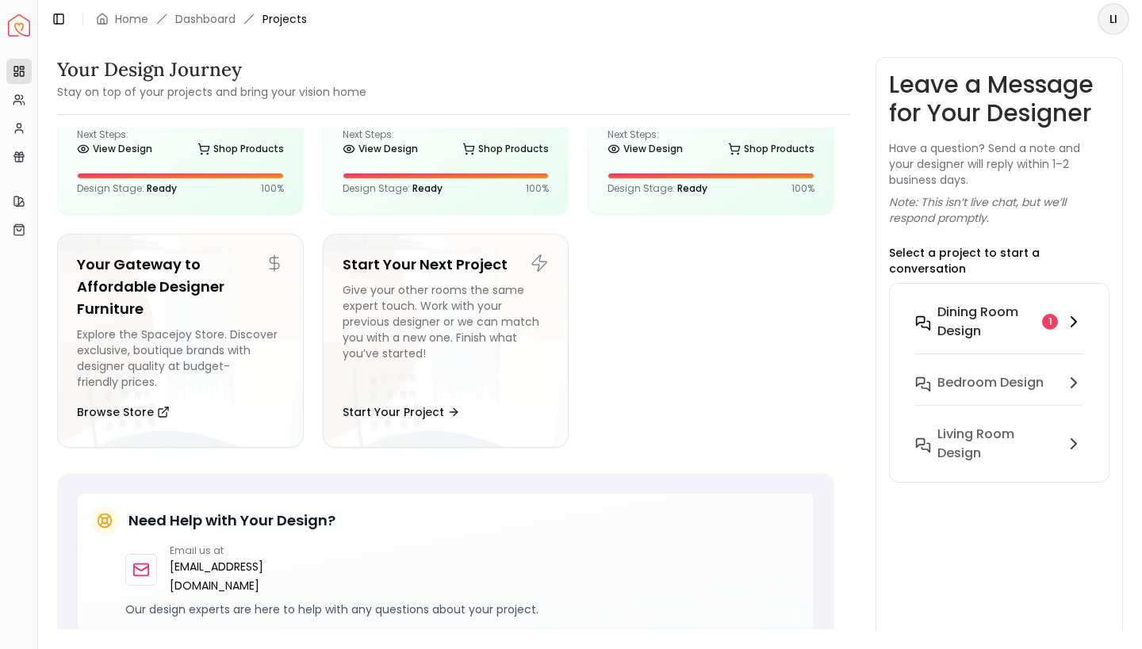
click at [1075, 317] on icon at bounding box center [1073, 322] width 5 height 10
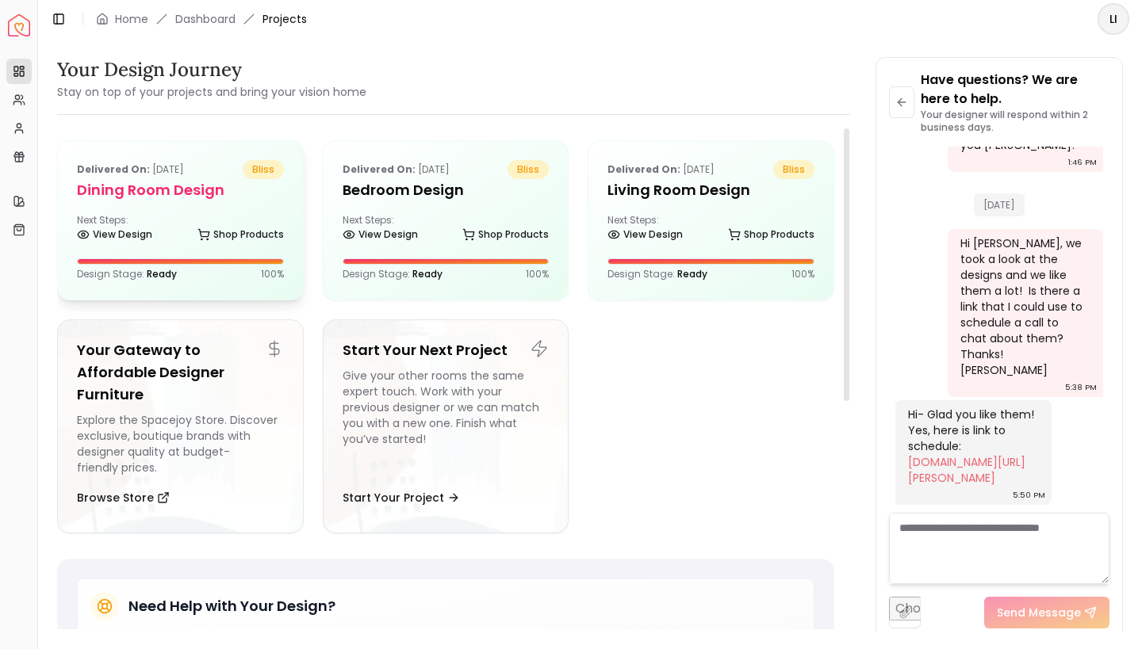
scroll to position [0, 0]
click at [153, 189] on h5 "Dining Room Design" at bounding box center [180, 190] width 207 height 22
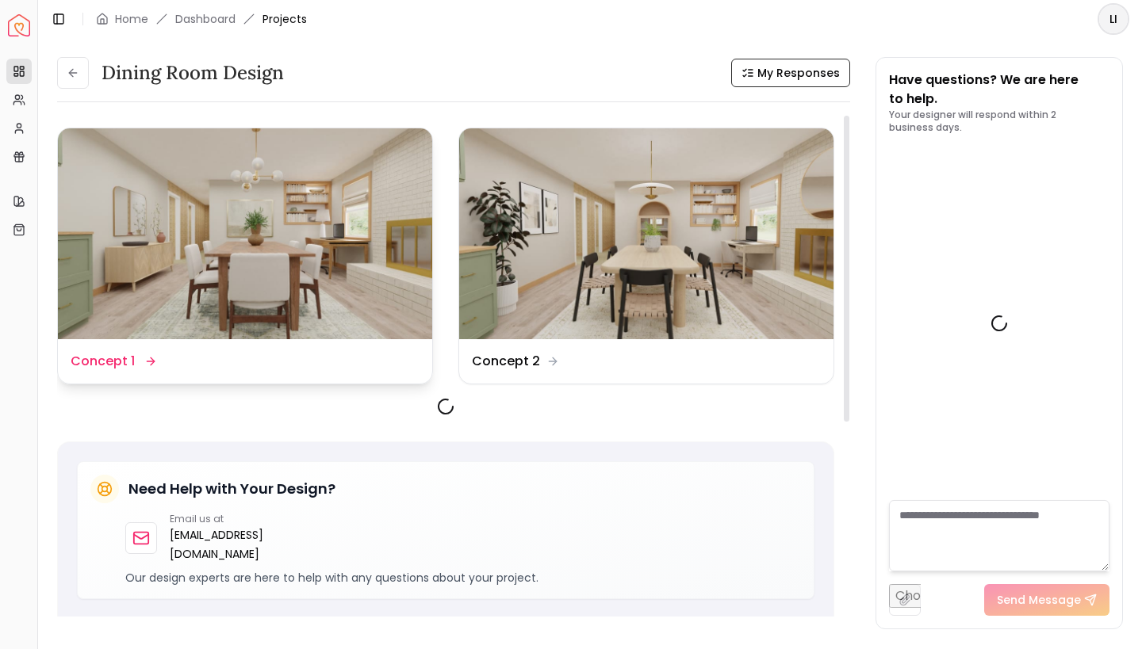
scroll to position [2170, 0]
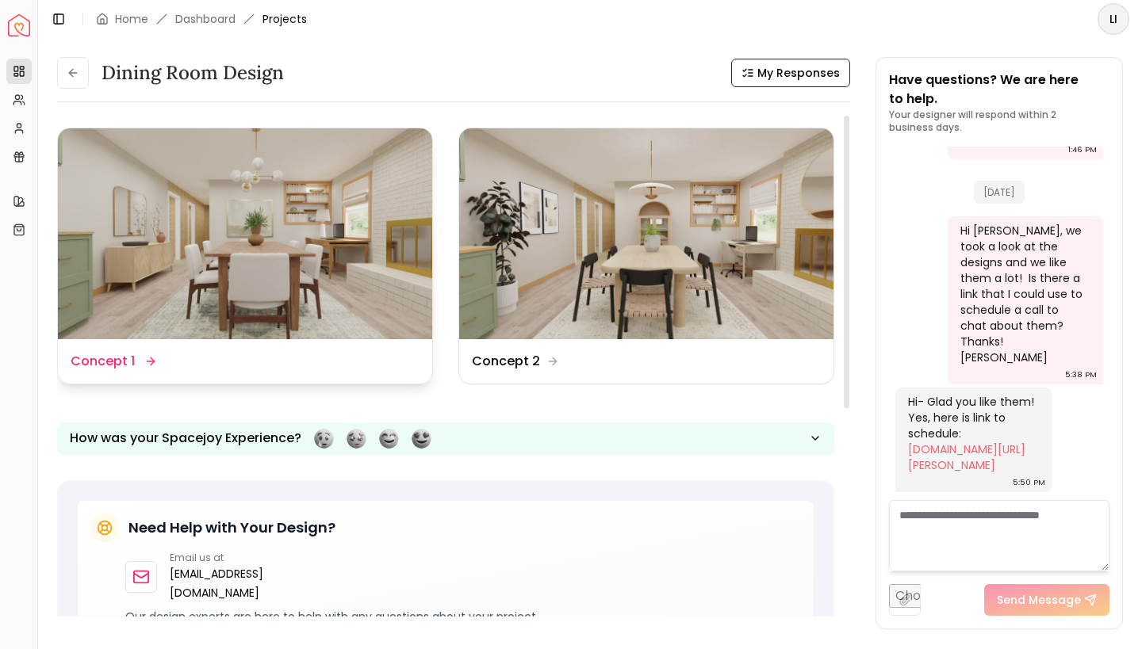
click at [272, 254] on img at bounding box center [245, 233] width 374 height 211
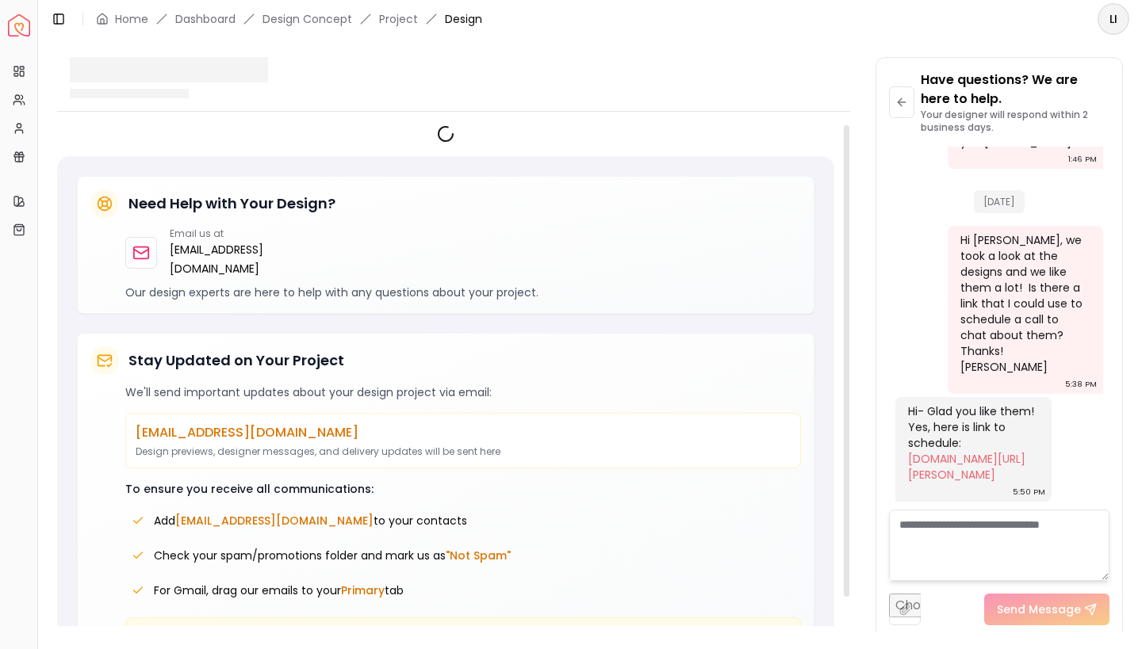
scroll to position [2158, 0]
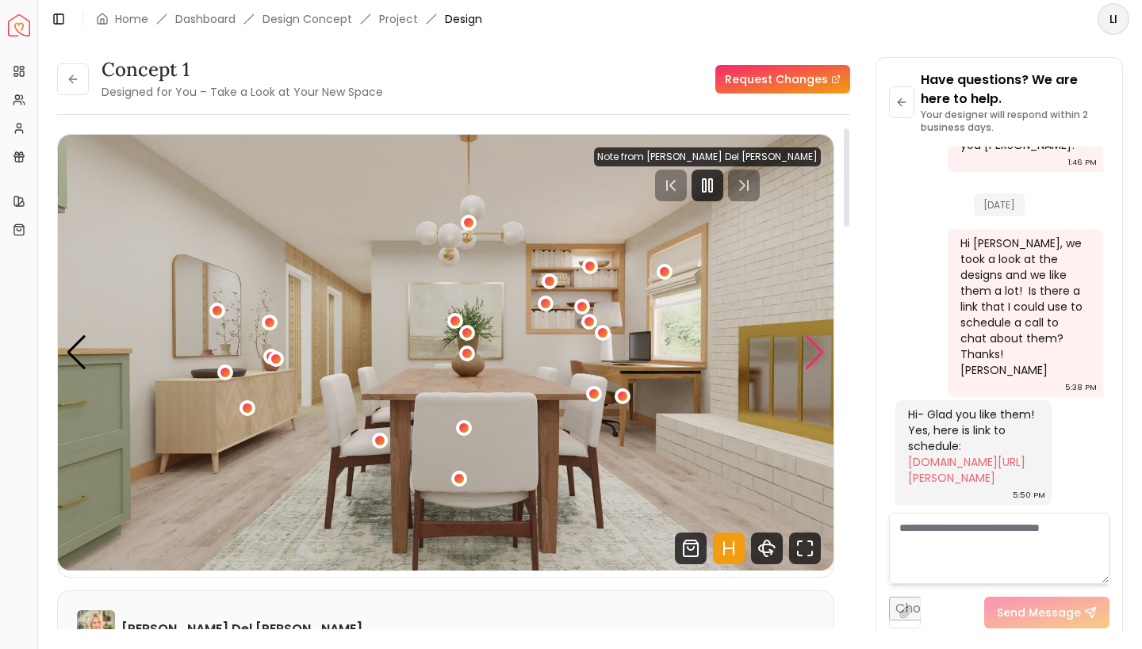
click at [815, 346] on div "Next slide" at bounding box center [814, 352] width 21 height 35
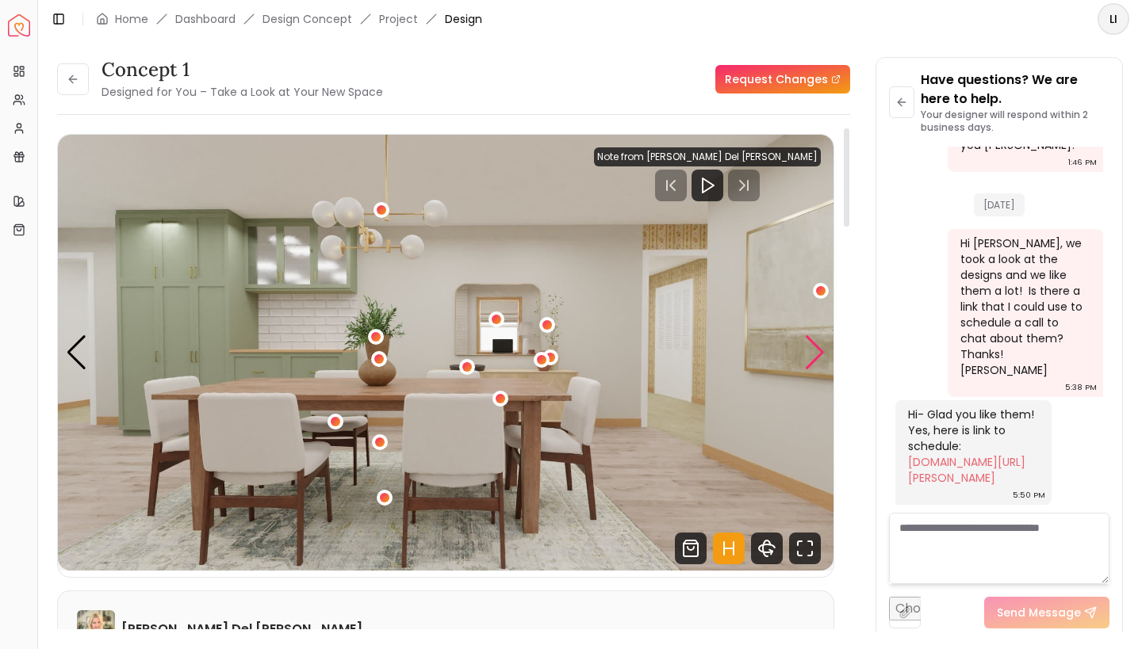
click at [815, 353] on div "Next slide" at bounding box center [814, 352] width 21 height 35
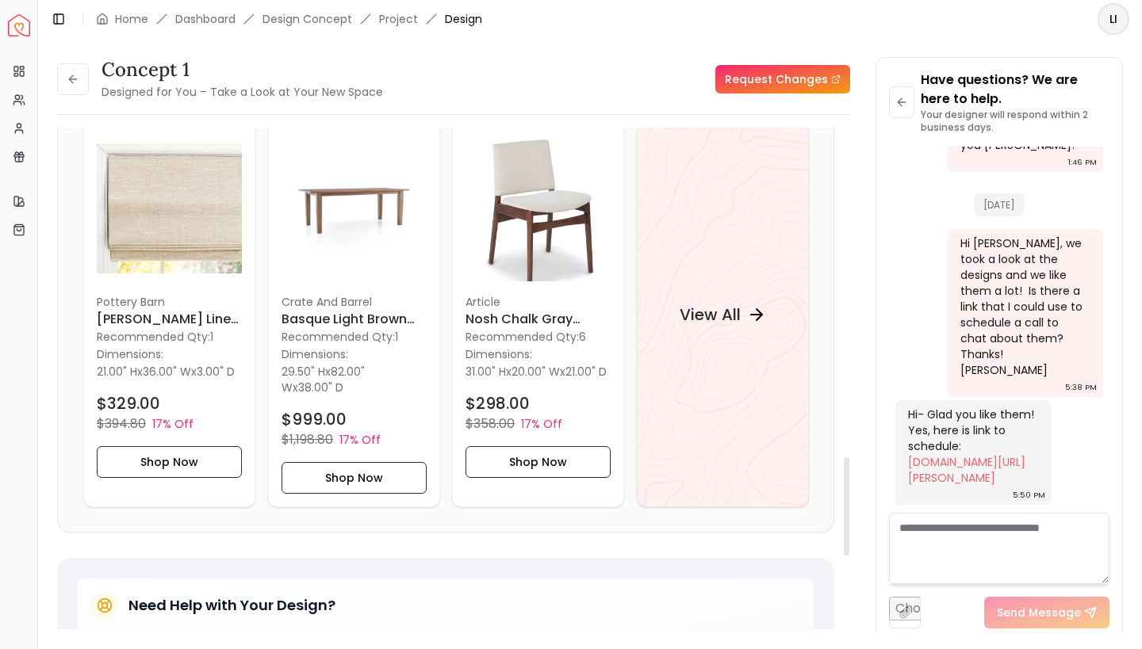
scroll to position [1684, 0]
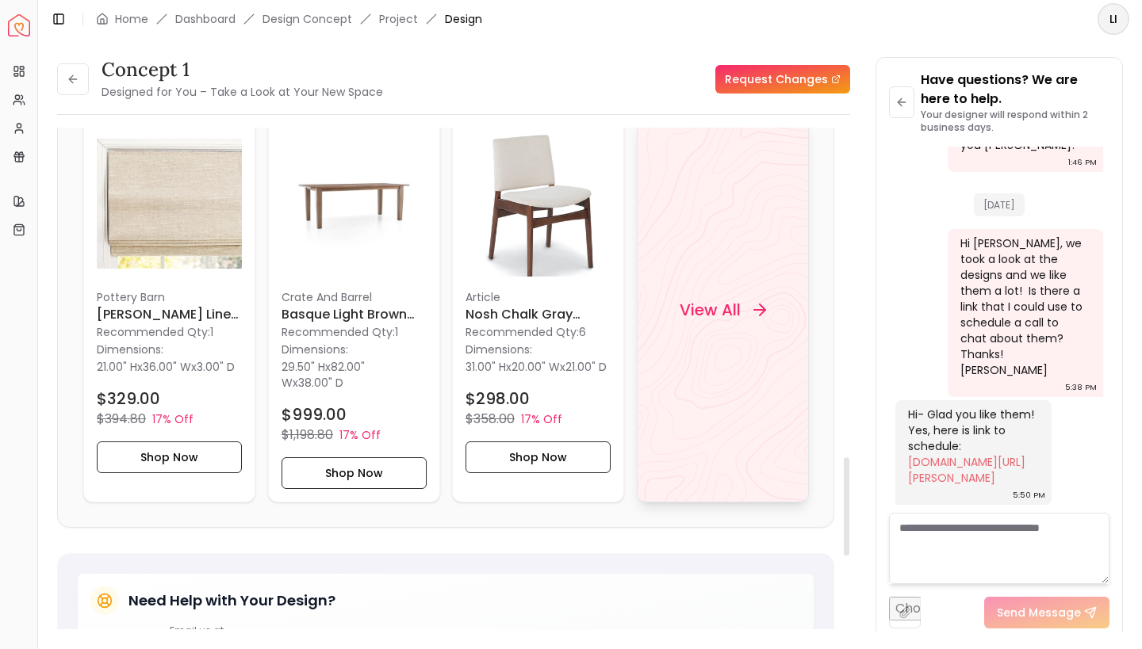
click at [769, 312] on div "View All" at bounding box center [722, 310] width 124 height 48
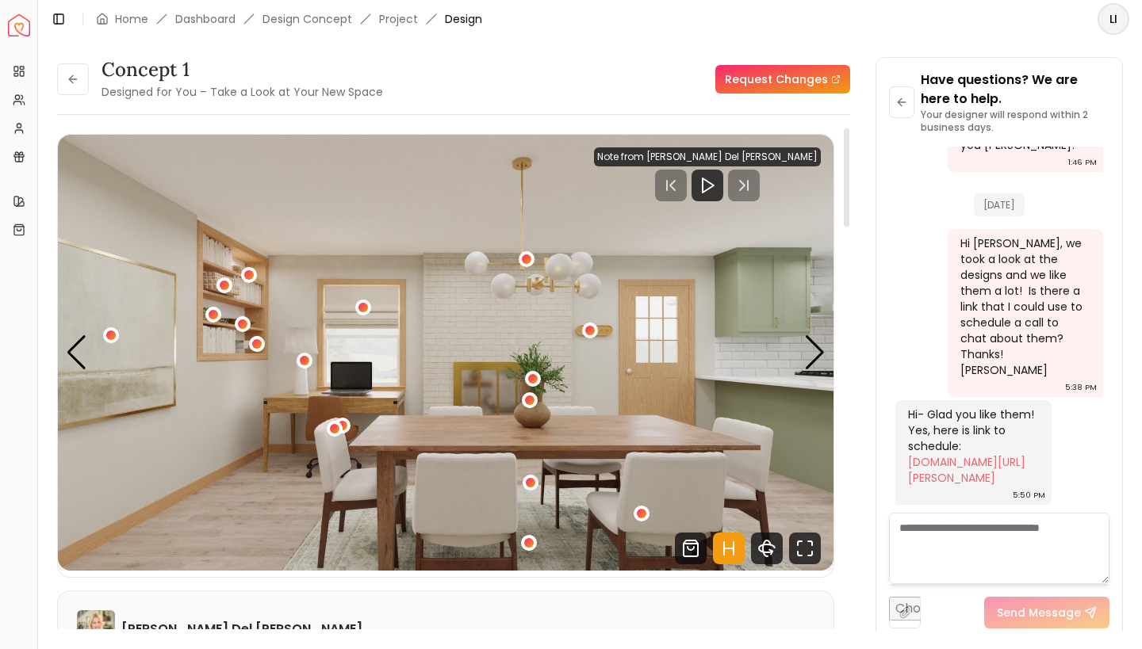
scroll to position [0, 0]
click at [75, 84] on icon at bounding box center [73, 79] width 13 height 13
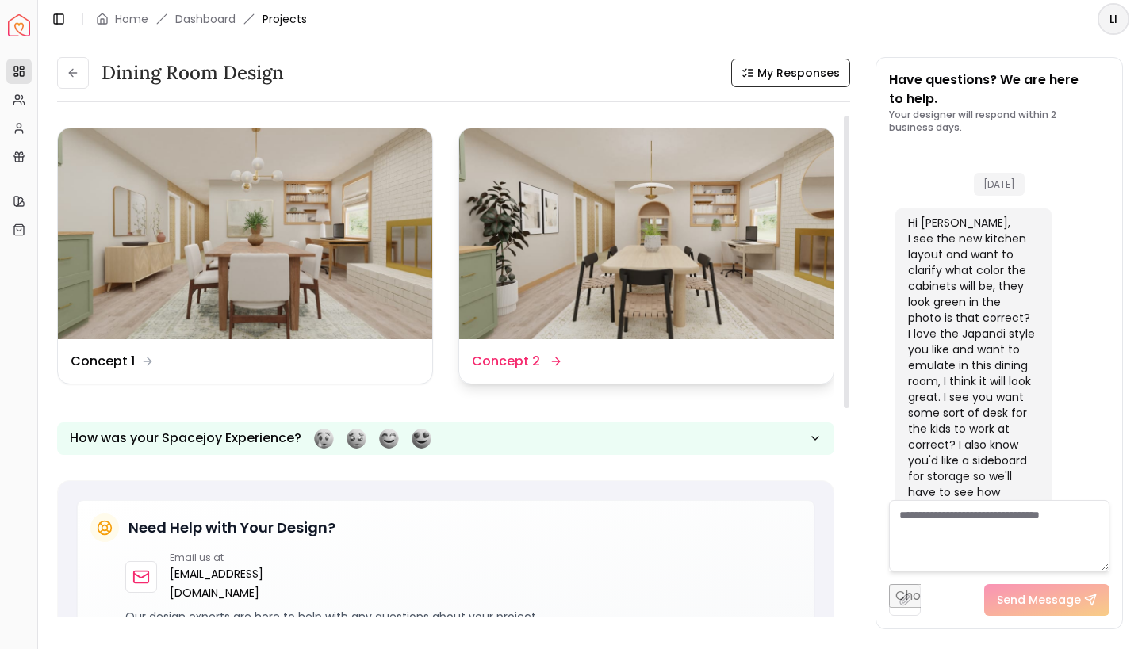
scroll to position [2170, 0]
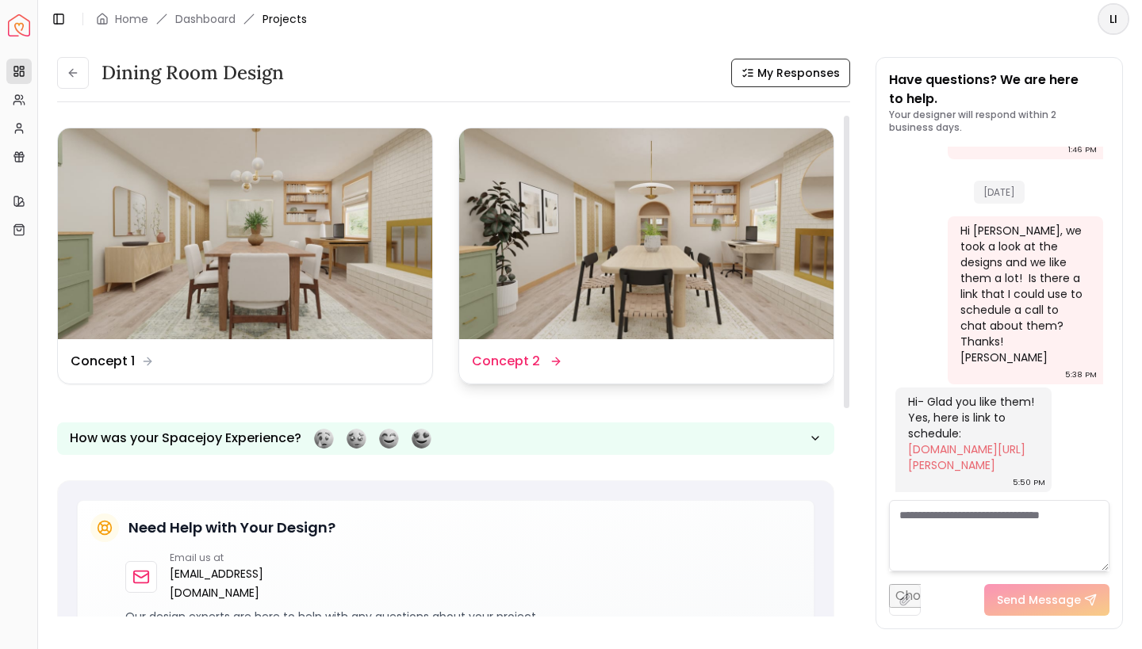
click at [524, 361] on dd "Concept 2" at bounding box center [506, 361] width 68 height 19
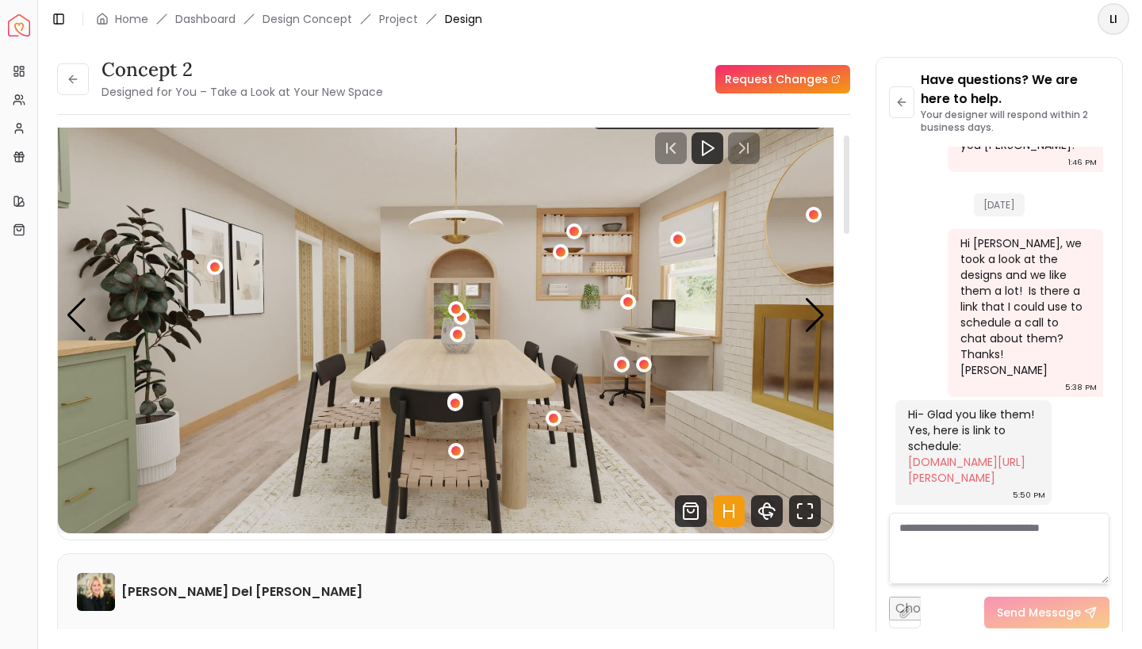
scroll to position [36, 0]
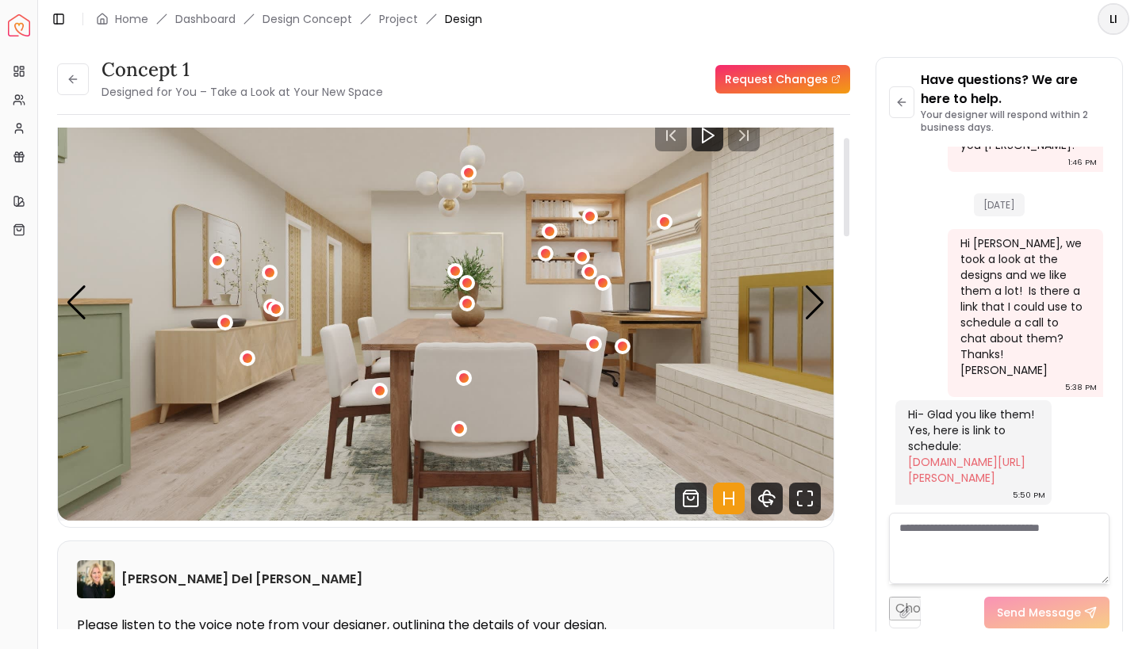
scroll to position [39, 0]
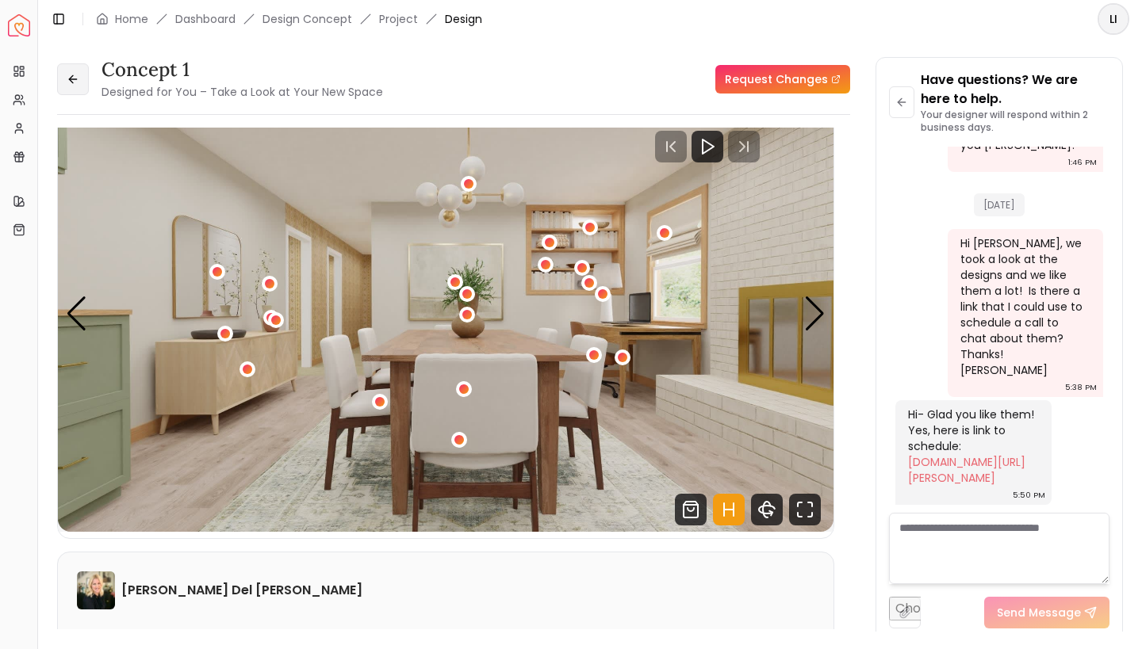
click at [76, 86] on button at bounding box center [73, 79] width 32 height 32
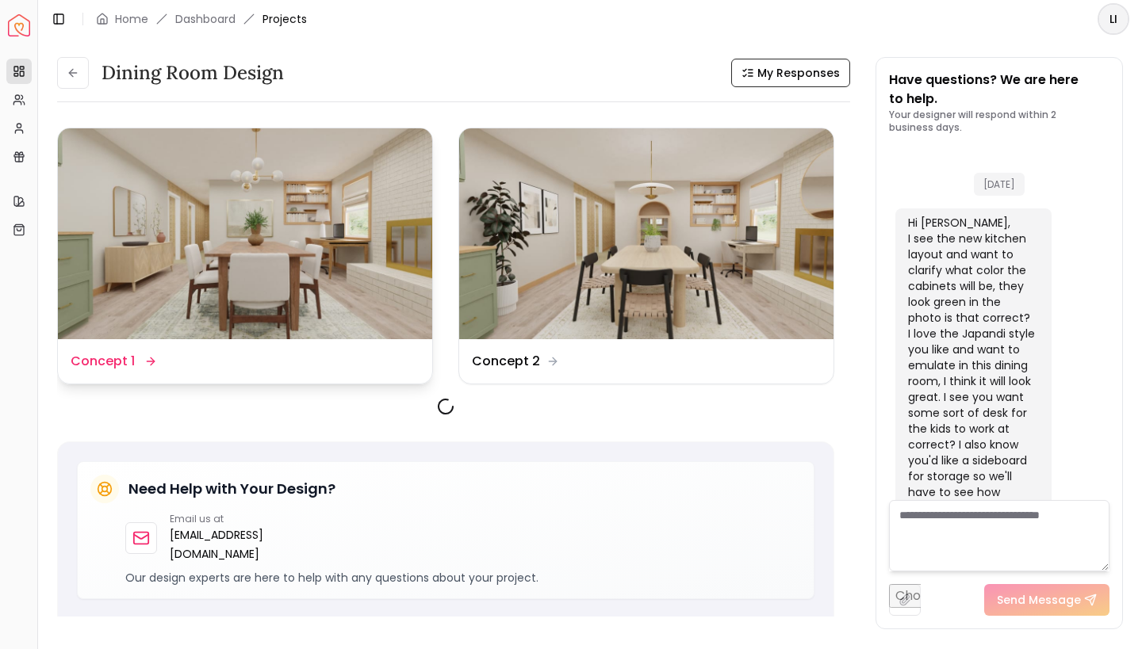
scroll to position [2170, 0]
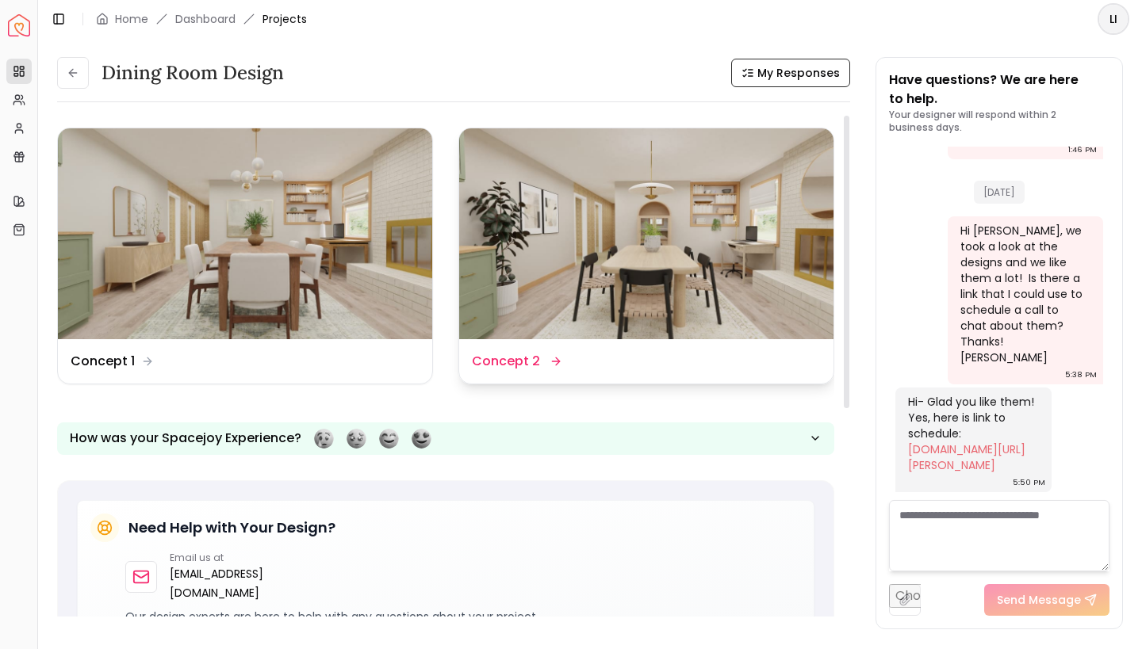
click at [739, 244] on img at bounding box center [646, 233] width 374 height 211
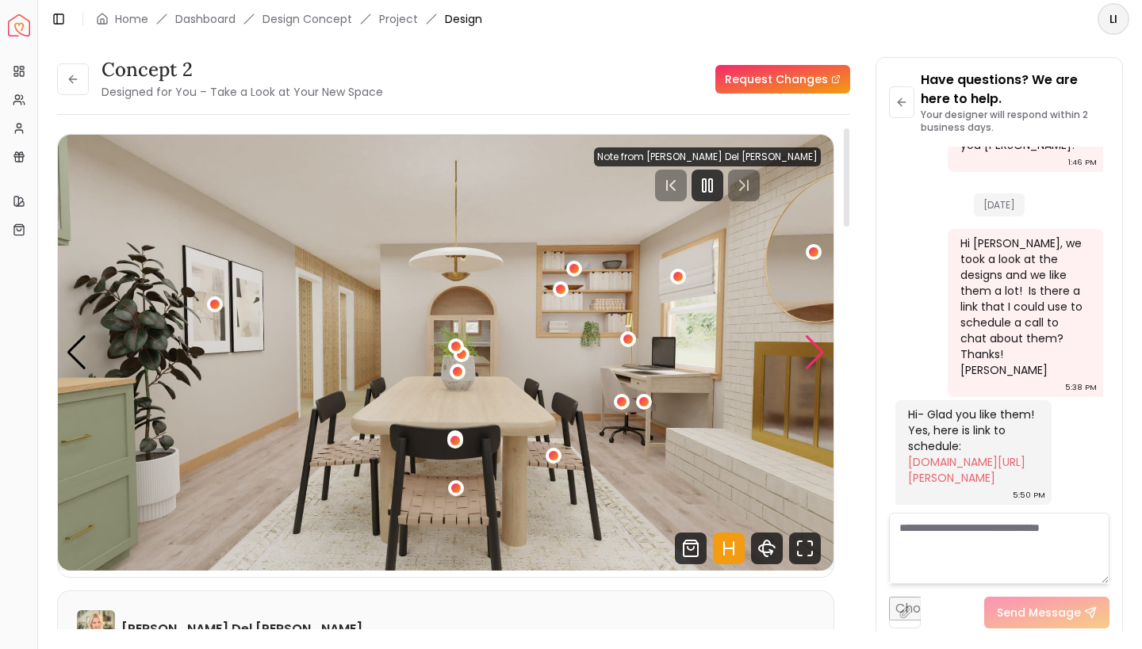
click at [817, 354] on div "Next slide" at bounding box center [814, 352] width 21 height 35
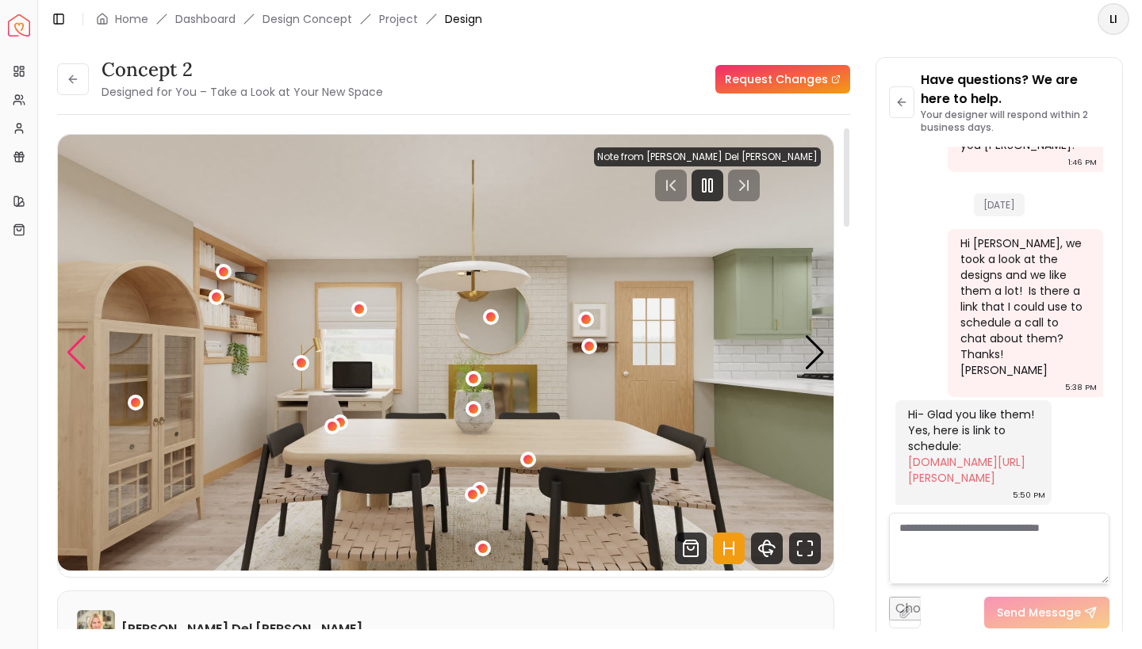
click at [74, 354] on div "Previous slide" at bounding box center [76, 352] width 21 height 35
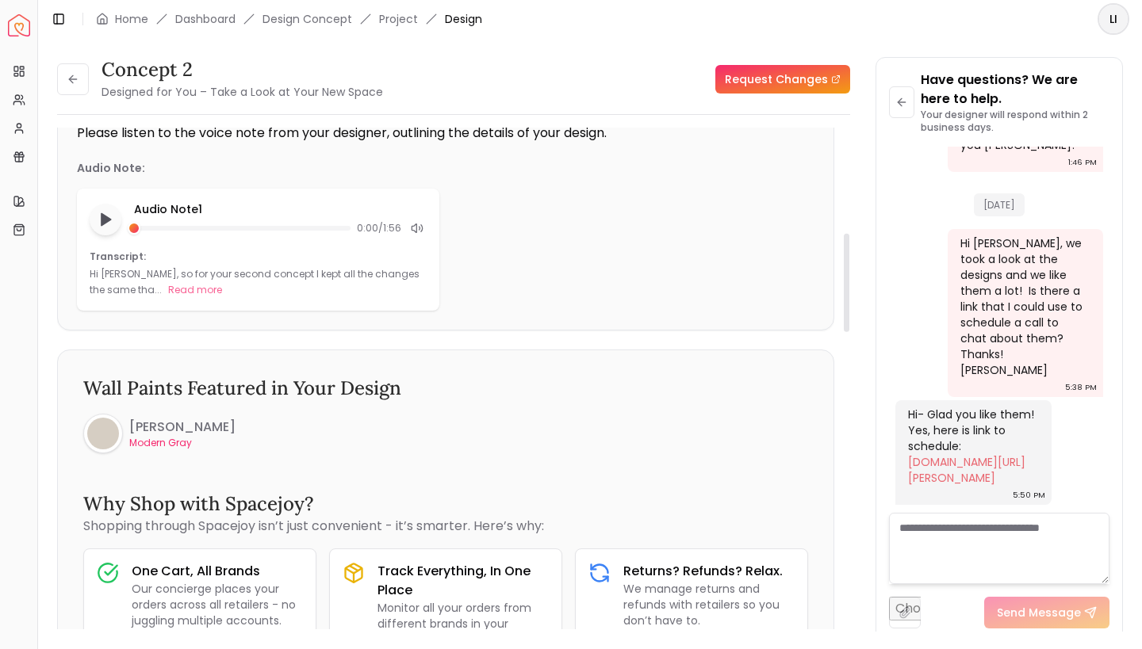
scroll to position [545, 0]
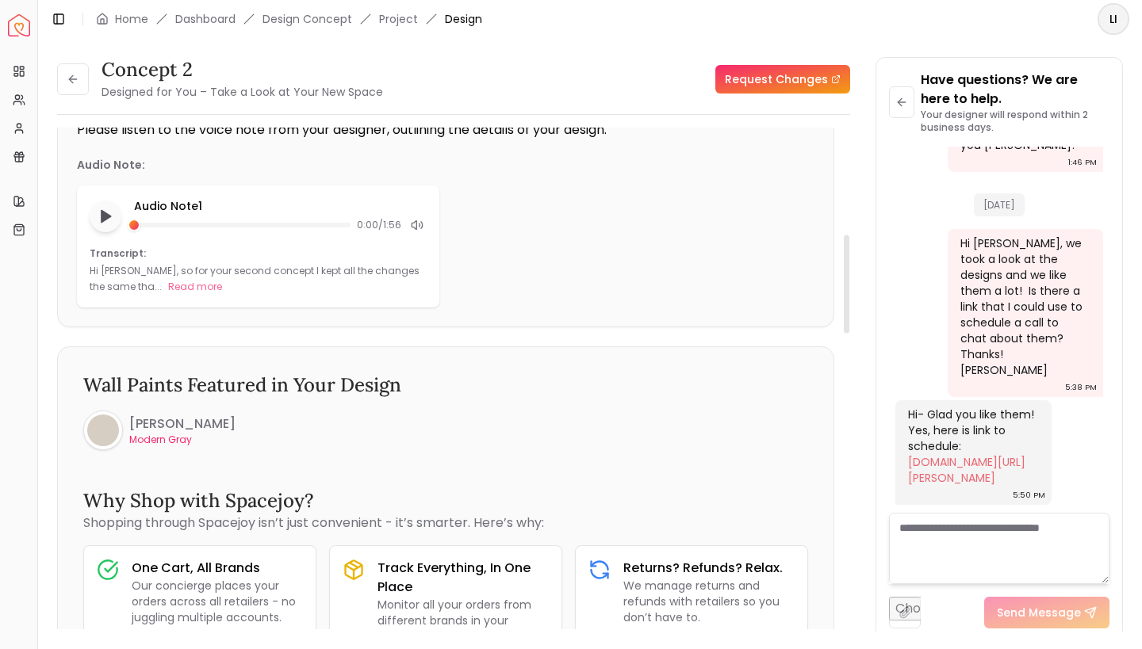
click at [597, 251] on div "Audio Note 1 0:00 / 1:56 Transcript: Hi Lindsey, so for your second concept I k…" at bounding box center [445, 246] width 737 height 122
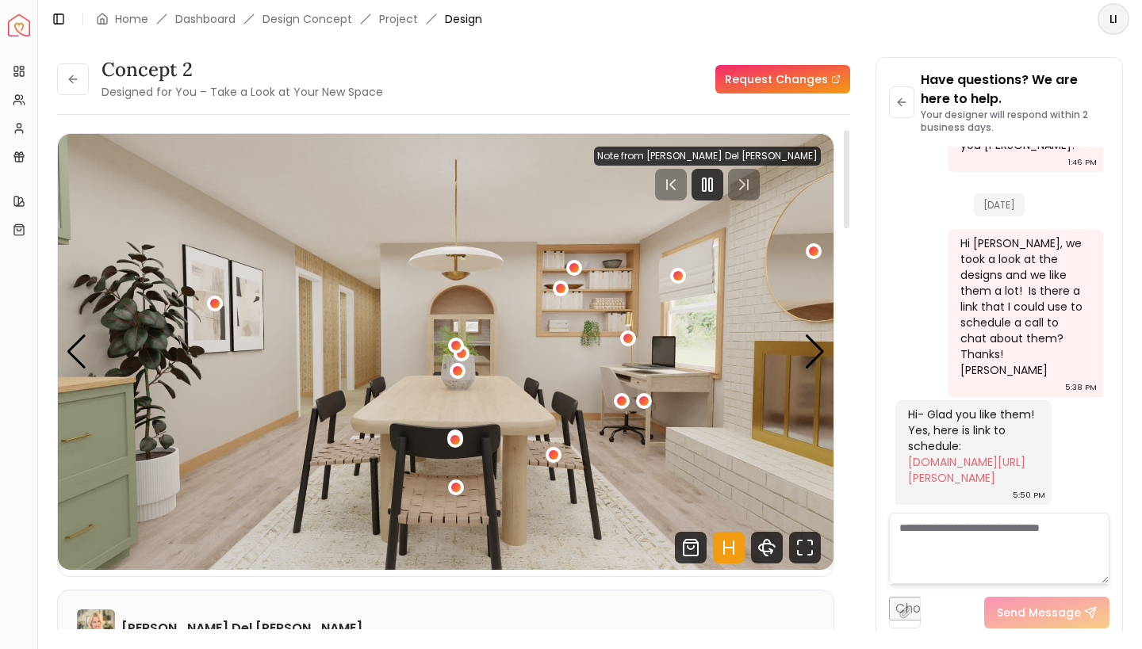
scroll to position [0, 0]
click at [77, 78] on icon at bounding box center [73, 79] width 13 height 13
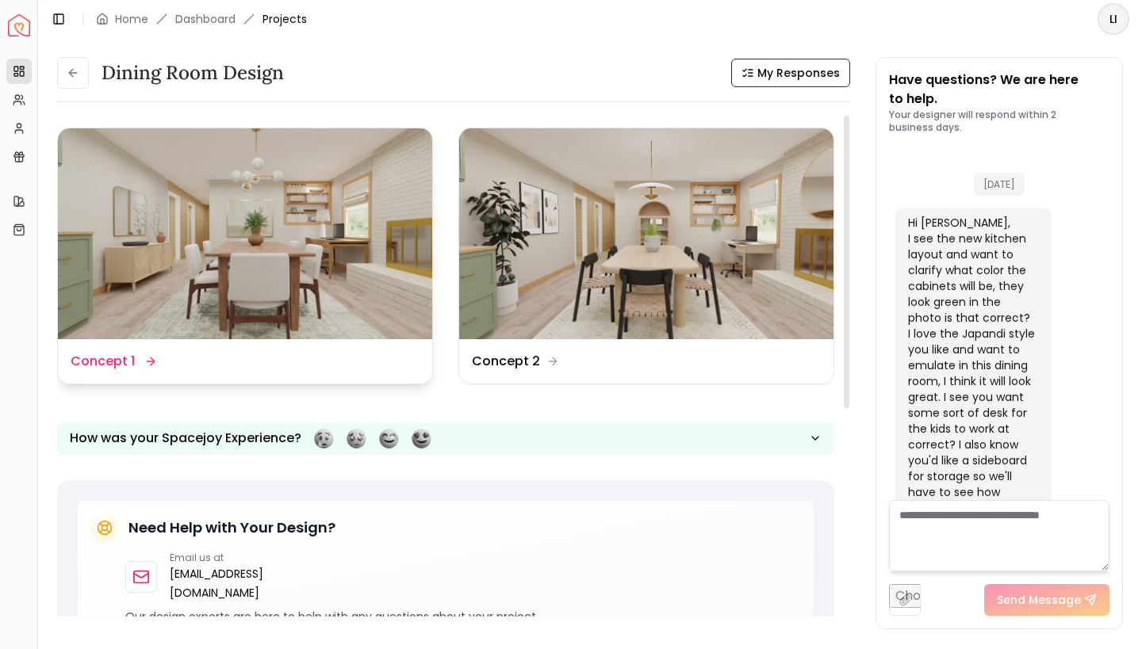
scroll to position [2170, 0]
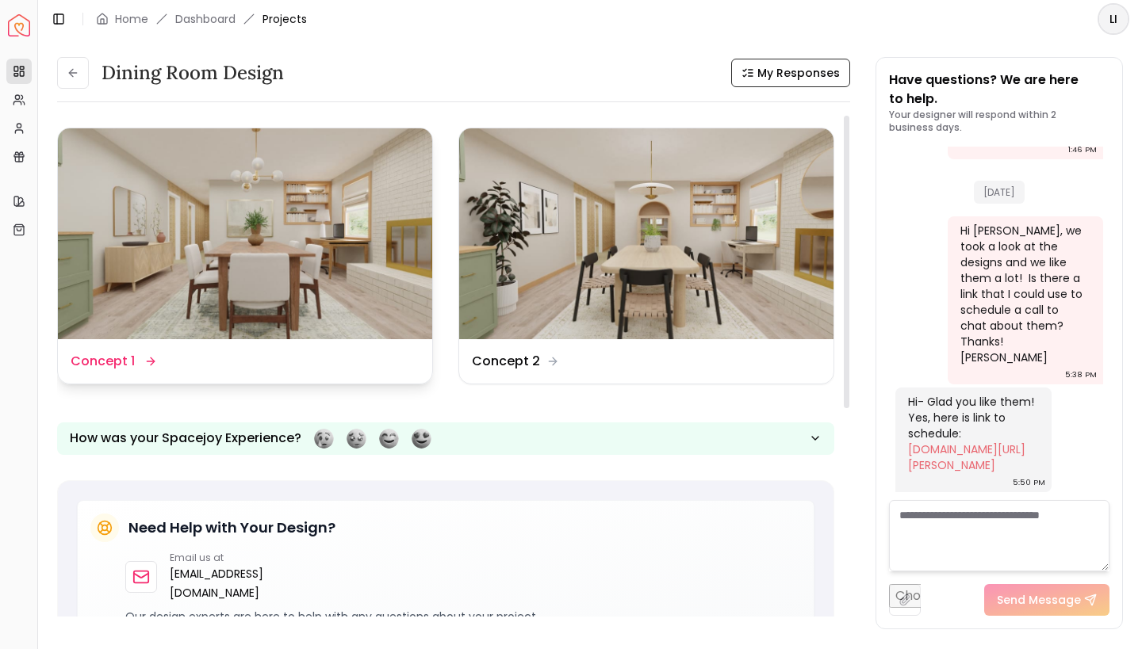
click at [204, 248] on img at bounding box center [245, 233] width 374 height 211
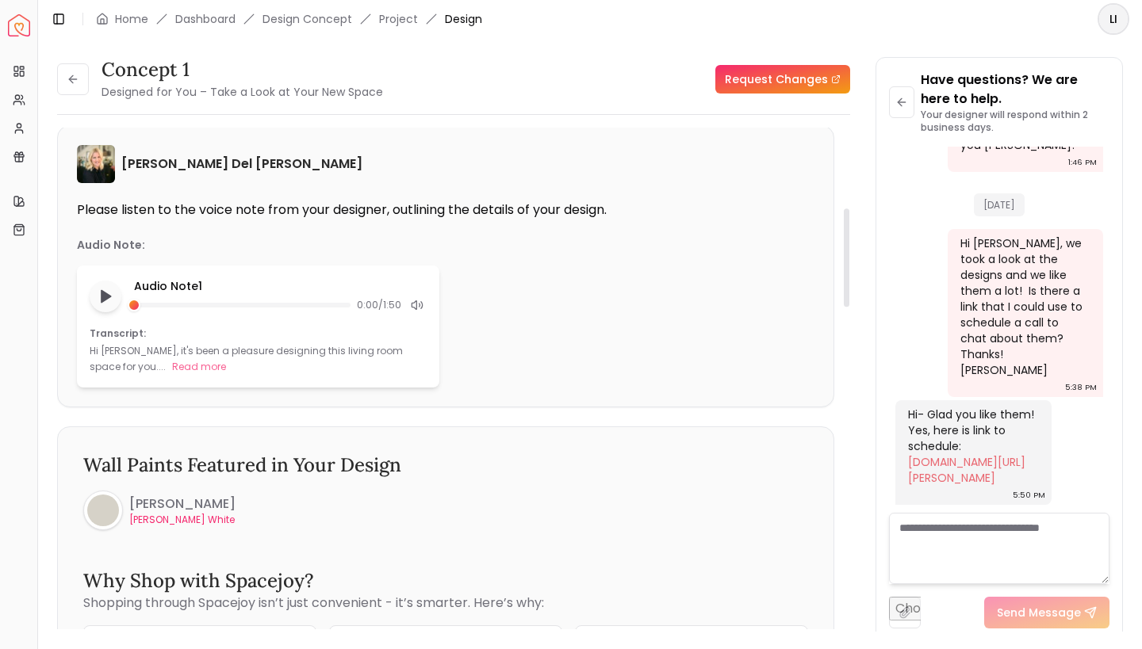
scroll to position [483, 0]
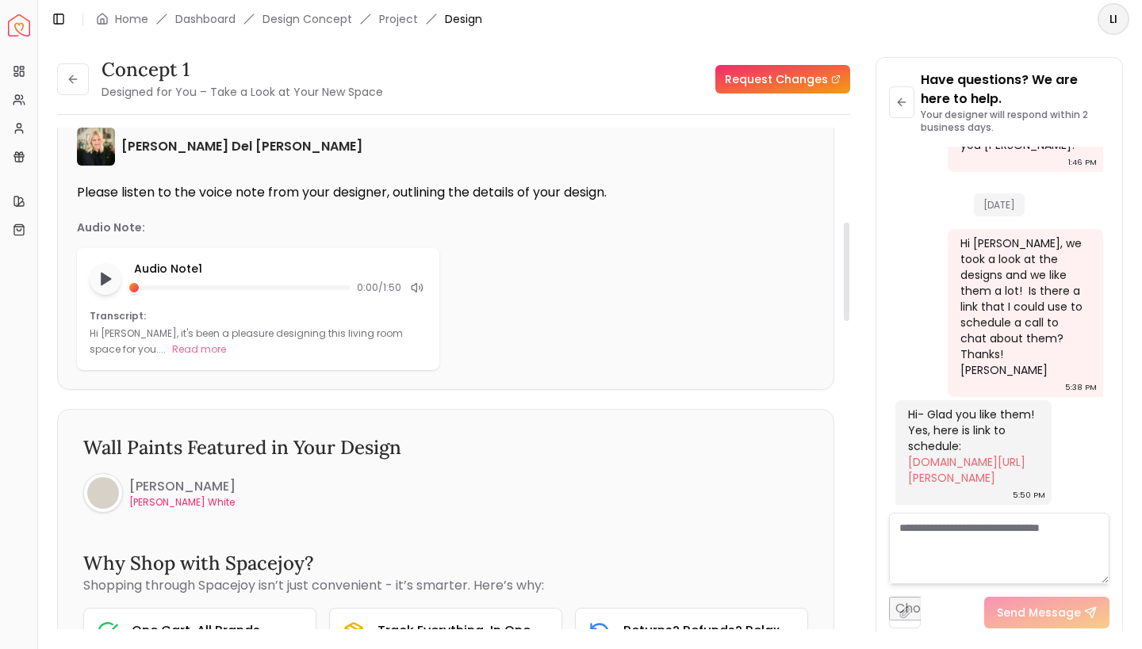
click at [149, 496] on p "[PERSON_NAME] White" at bounding box center [182, 502] width 106 height 13
